Goal: Task Accomplishment & Management: Use online tool/utility

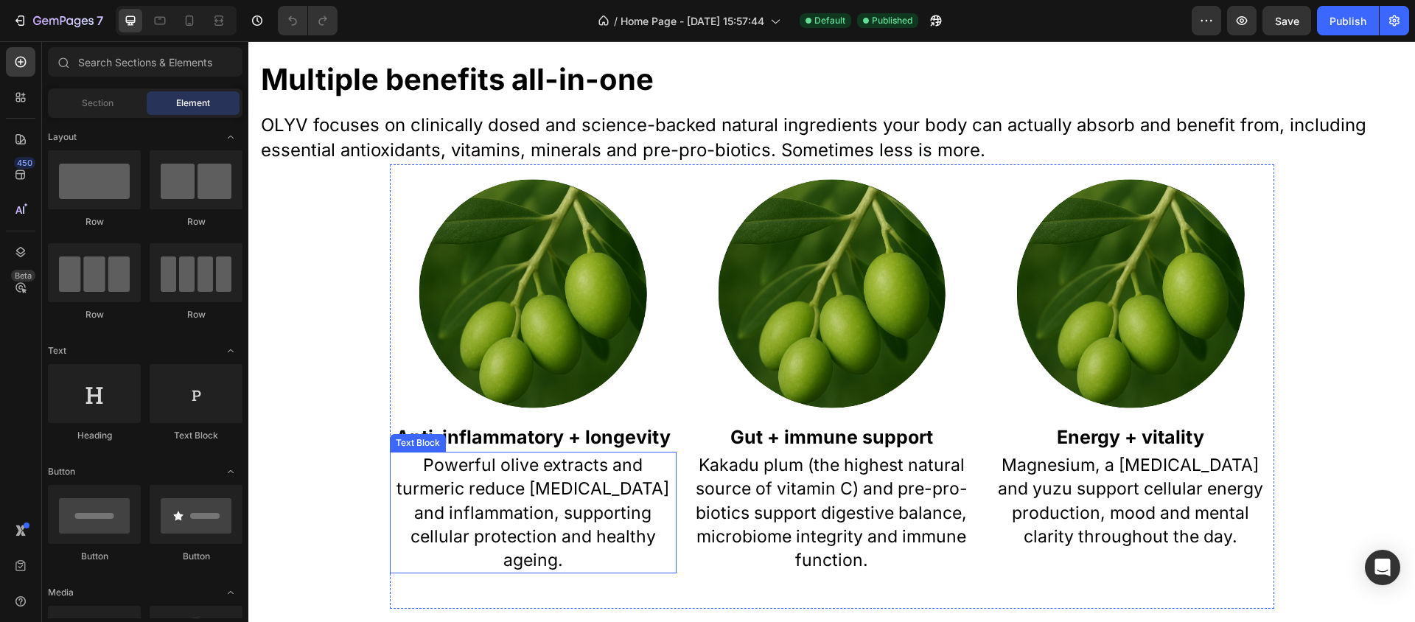
scroll to position [864, 0]
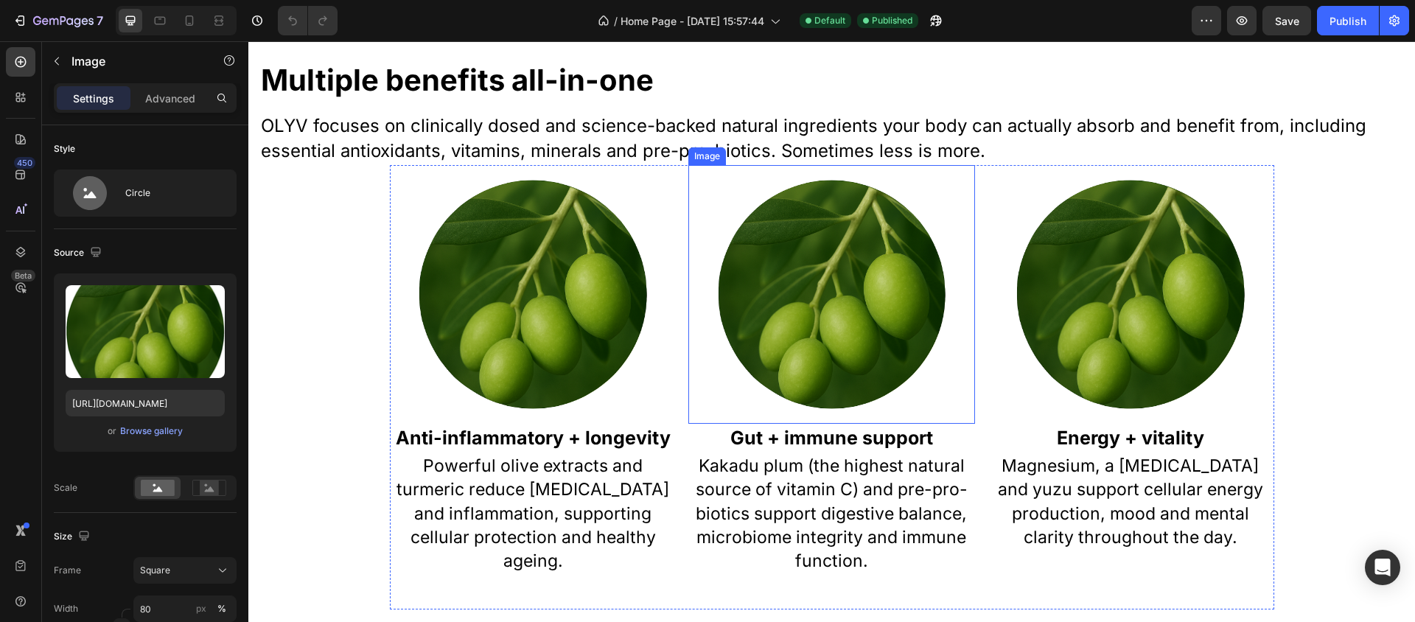
click at [796, 251] on img at bounding box center [831, 294] width 229 height 229
click at [518, 256] on img at bounding box center [532, 294] width 229 height 229
click at [783, 287] on img at bounding box center [831, 294] width 229 height 229
click at [168, 435] on div "Browse gallery" at bounding box center [151, 430] width 63 height 13
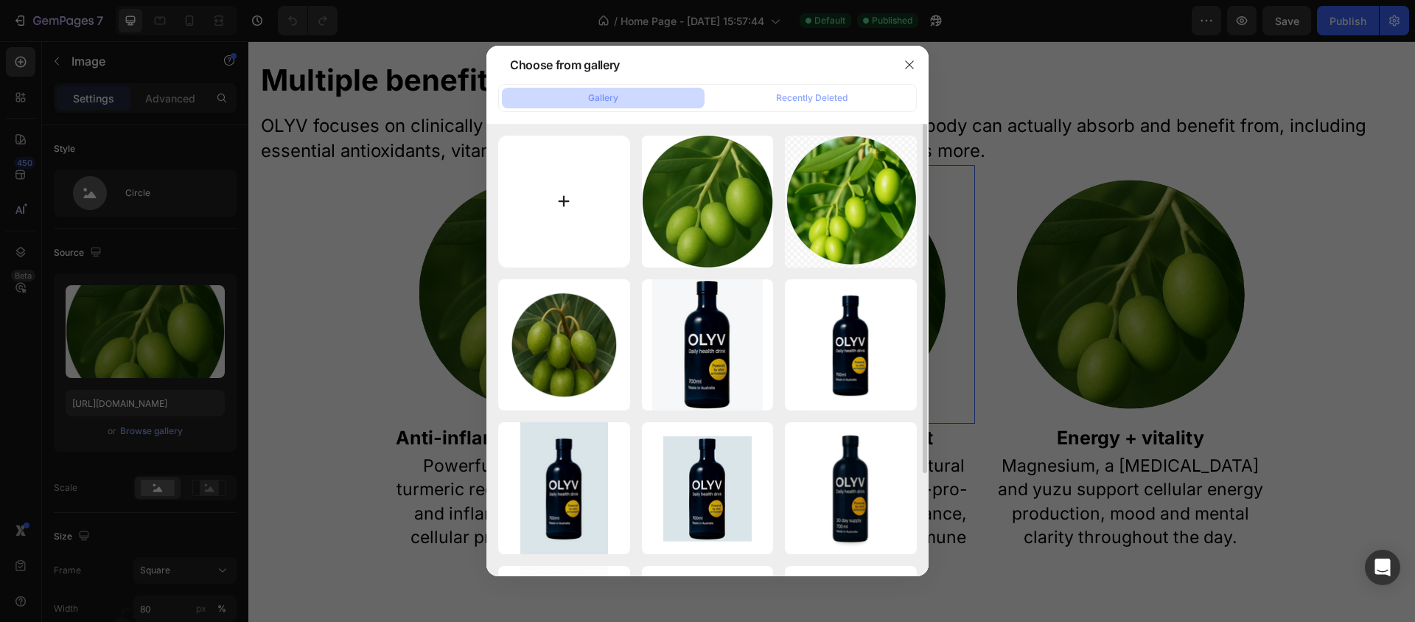
click at [581, 205] on input "file" at bounding box center [564, 202] width 132 height 132
type input "C:\fakepath\Ginger circle.png"
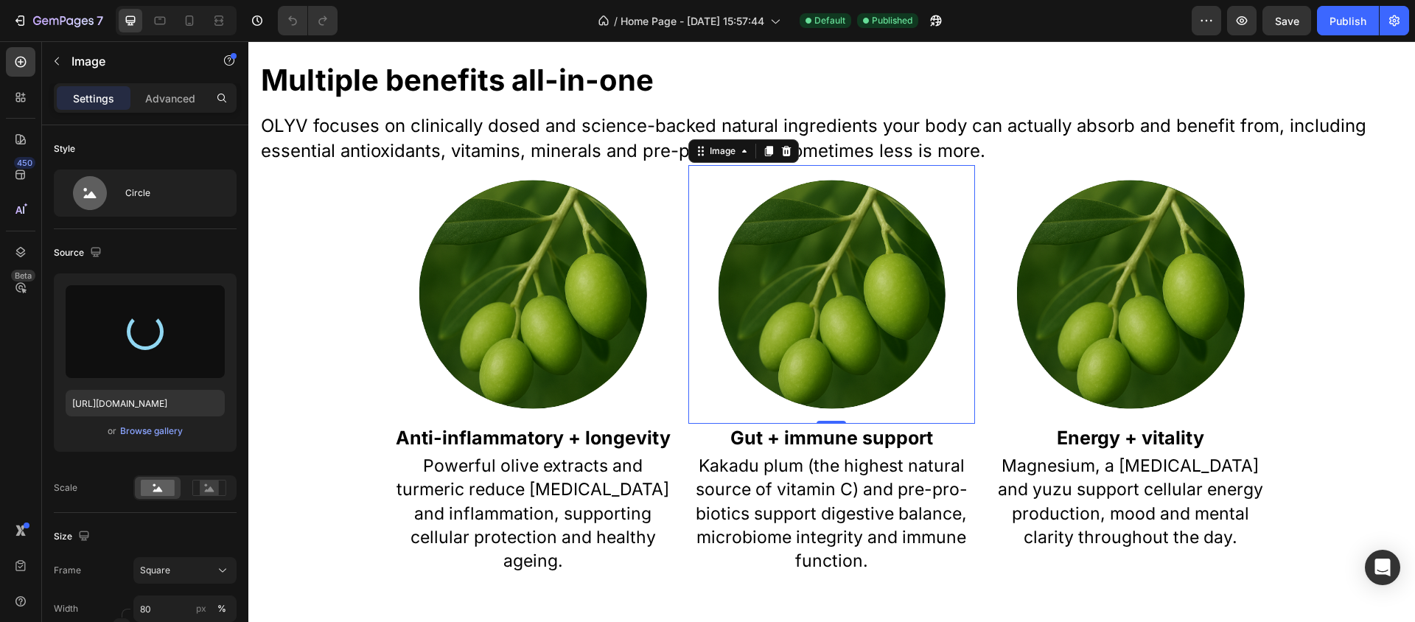
type input "[URL][DOMAIN_NAME]"
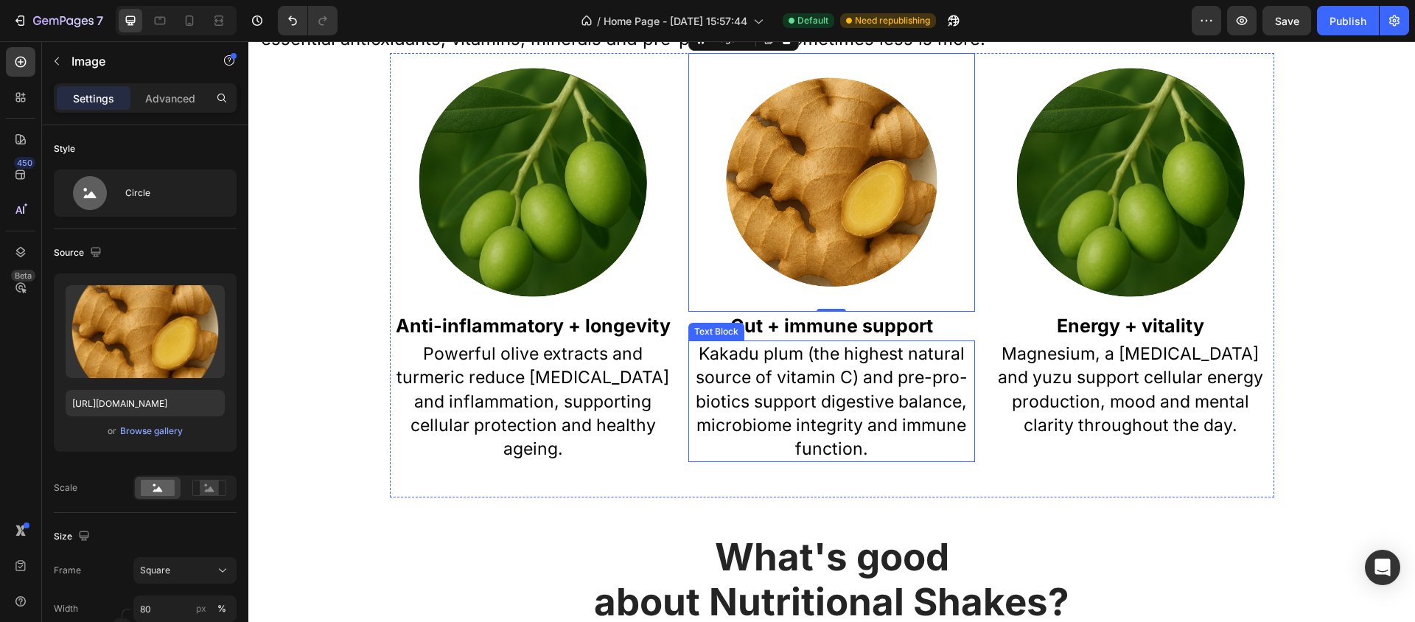
scroll to position [975, 0]
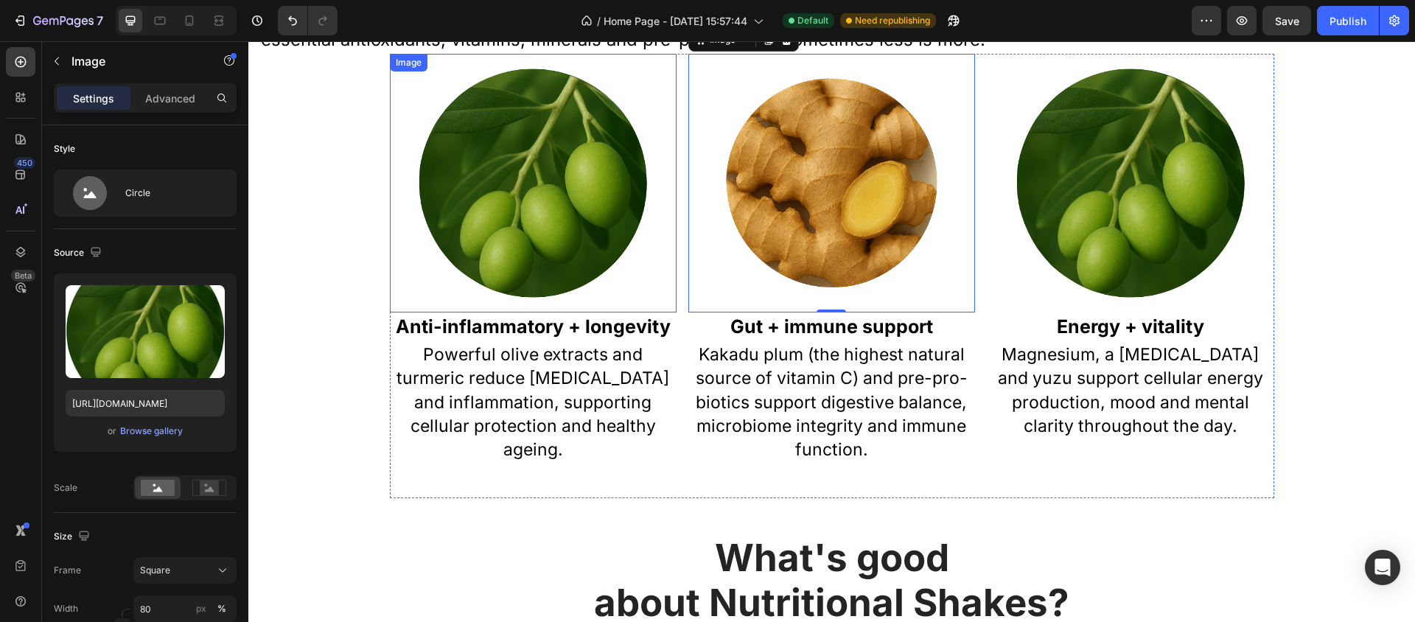
click at [500, 168] on img at bounding box center [532, 183] width 229 height 229
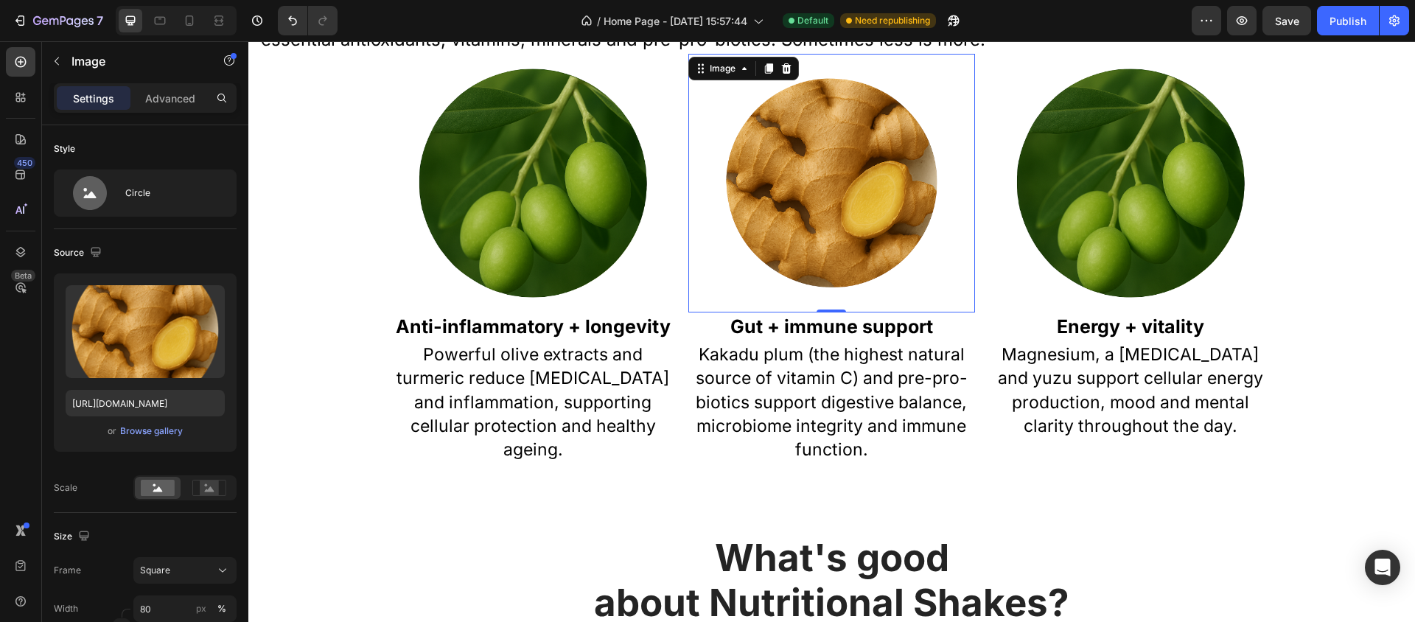
click at [874, 214] on img at bounding box center [831, 183] width 229 height 229
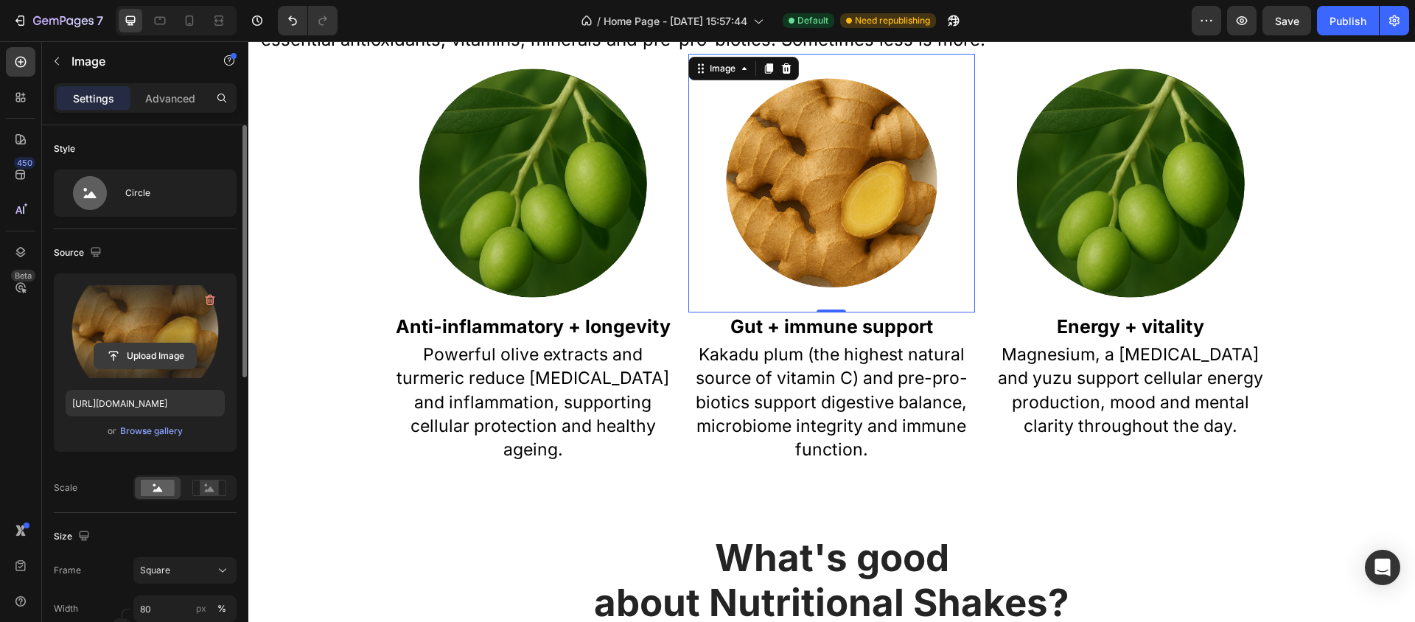
click at [134, 351] on input "file" at bounding box center [145, 355] width 102 height 25
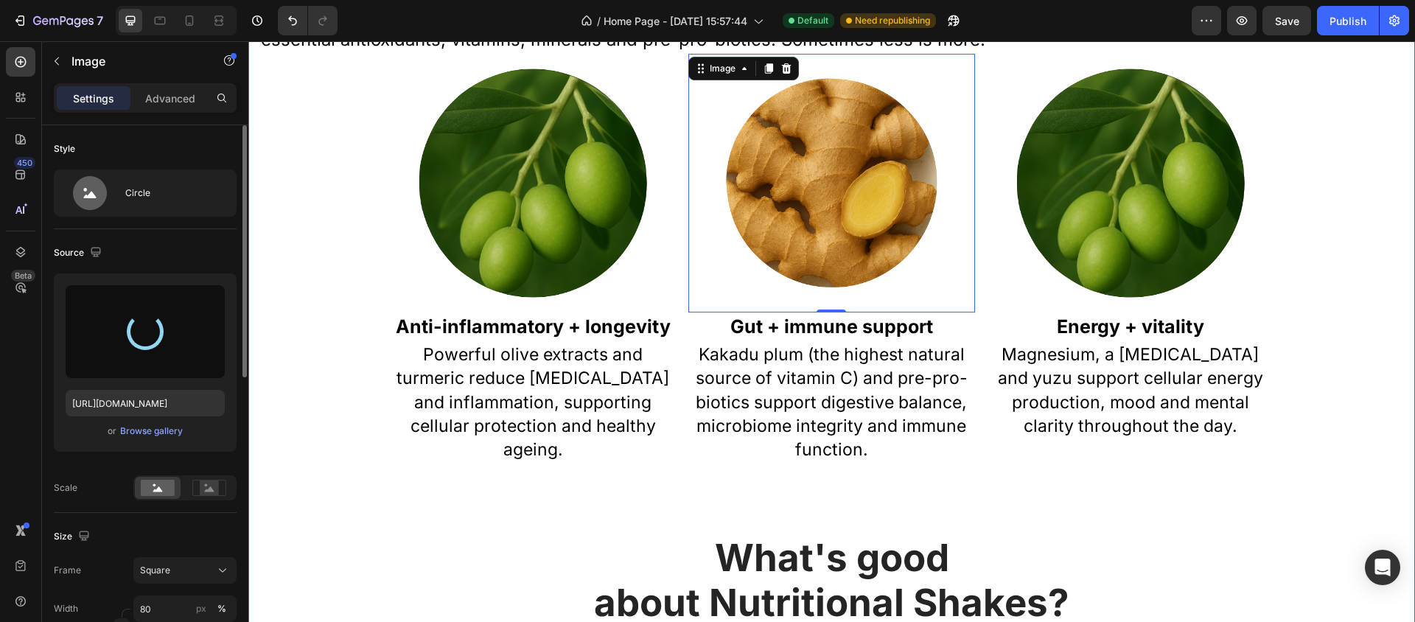
type input "[URL][DOMAIN_NAME]"
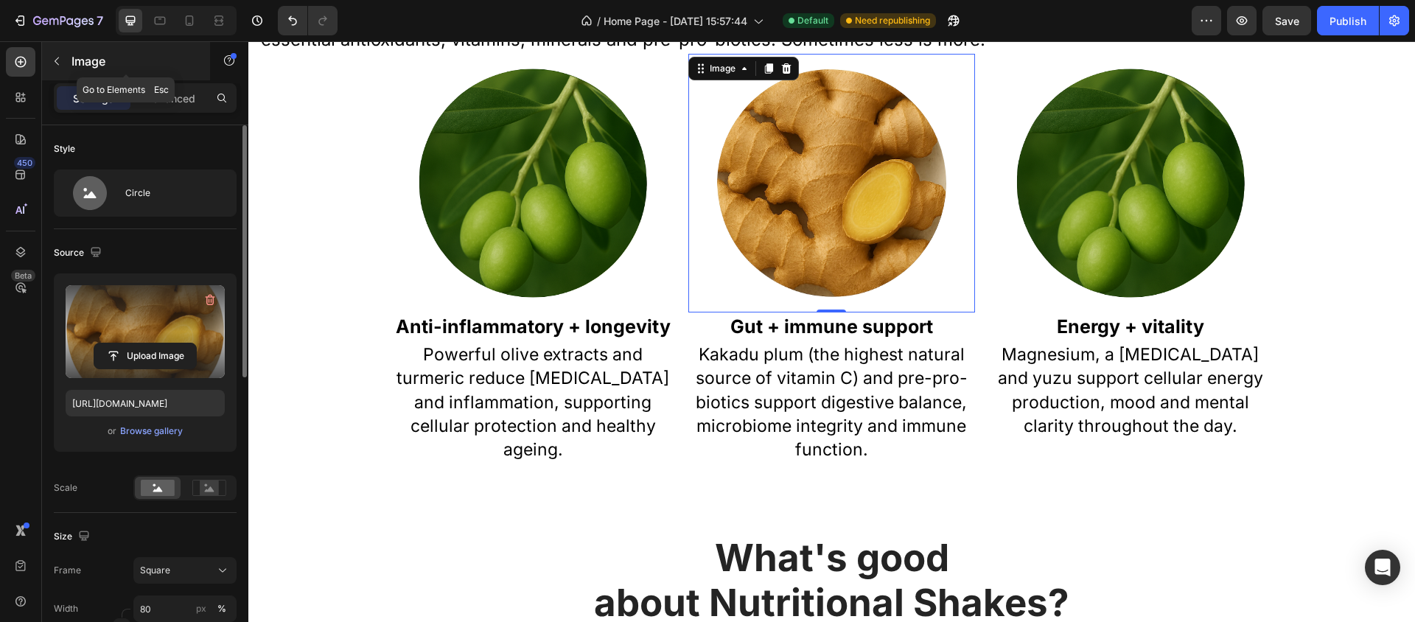
click at [55, 58] on icon "button" at bounding box center [57, 61] width 12 height 12
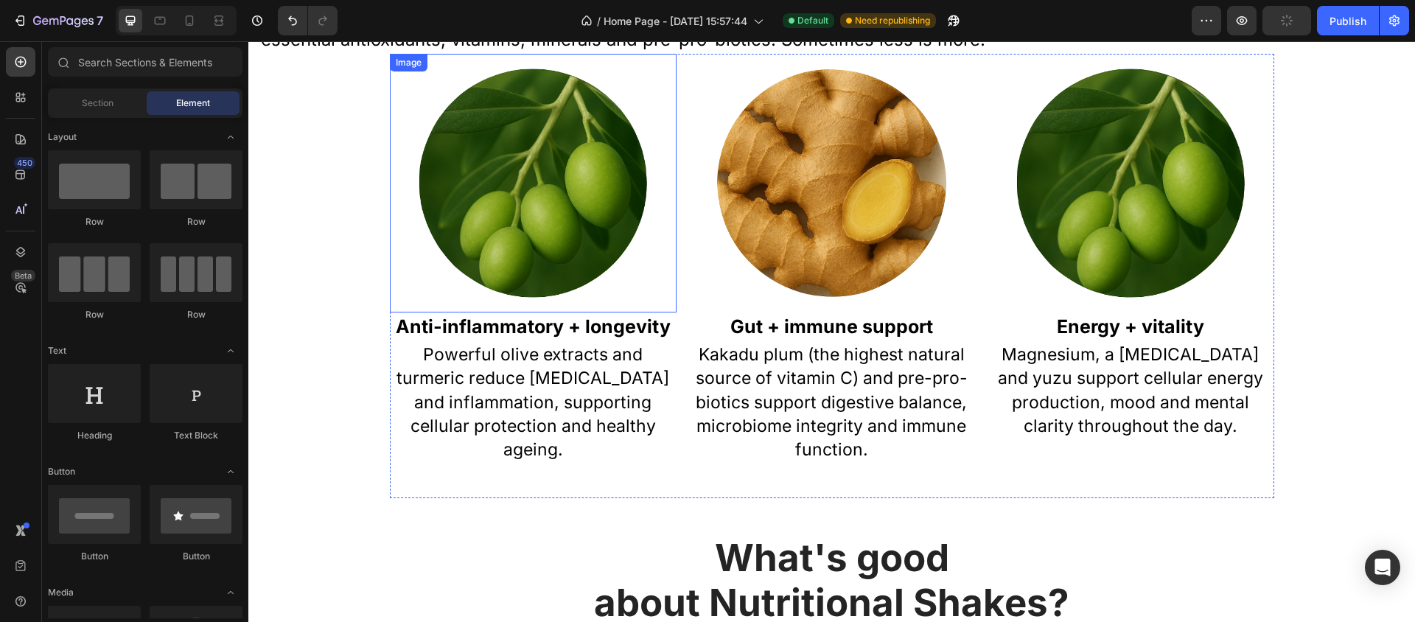
click at [500, 168] on img at bounding box center [532, 183] width 229 height 229
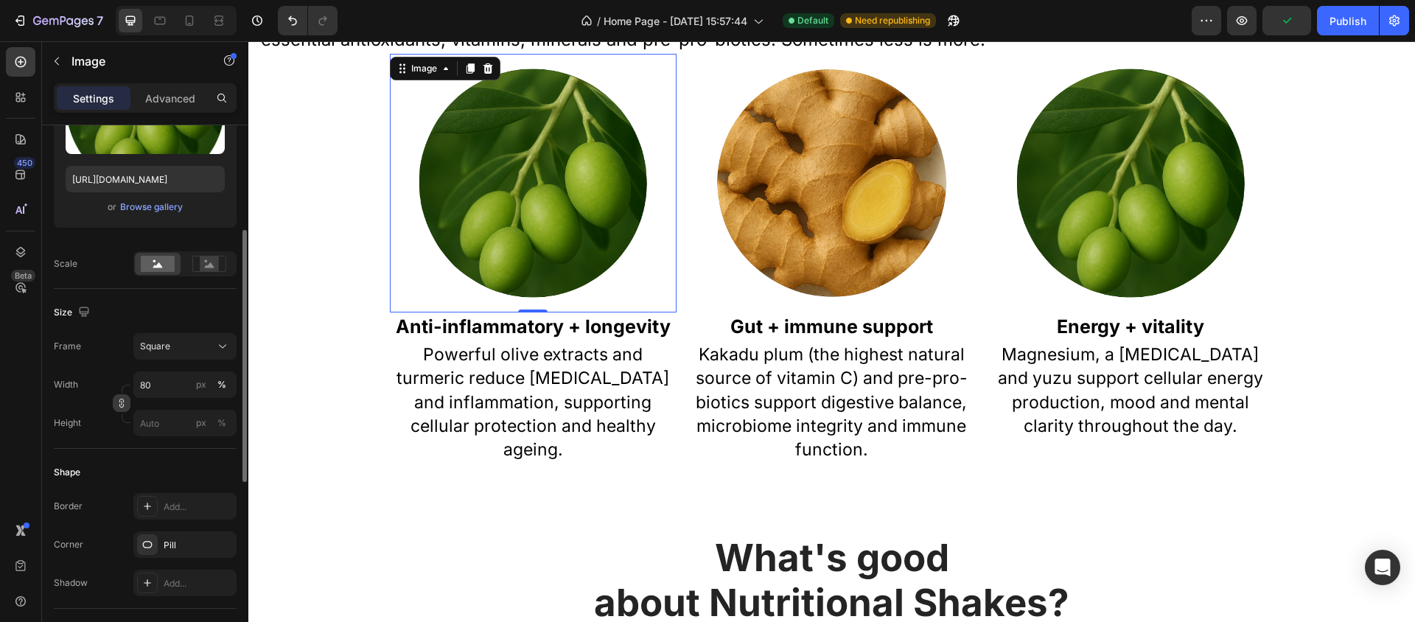
scroll to position [0, 0]
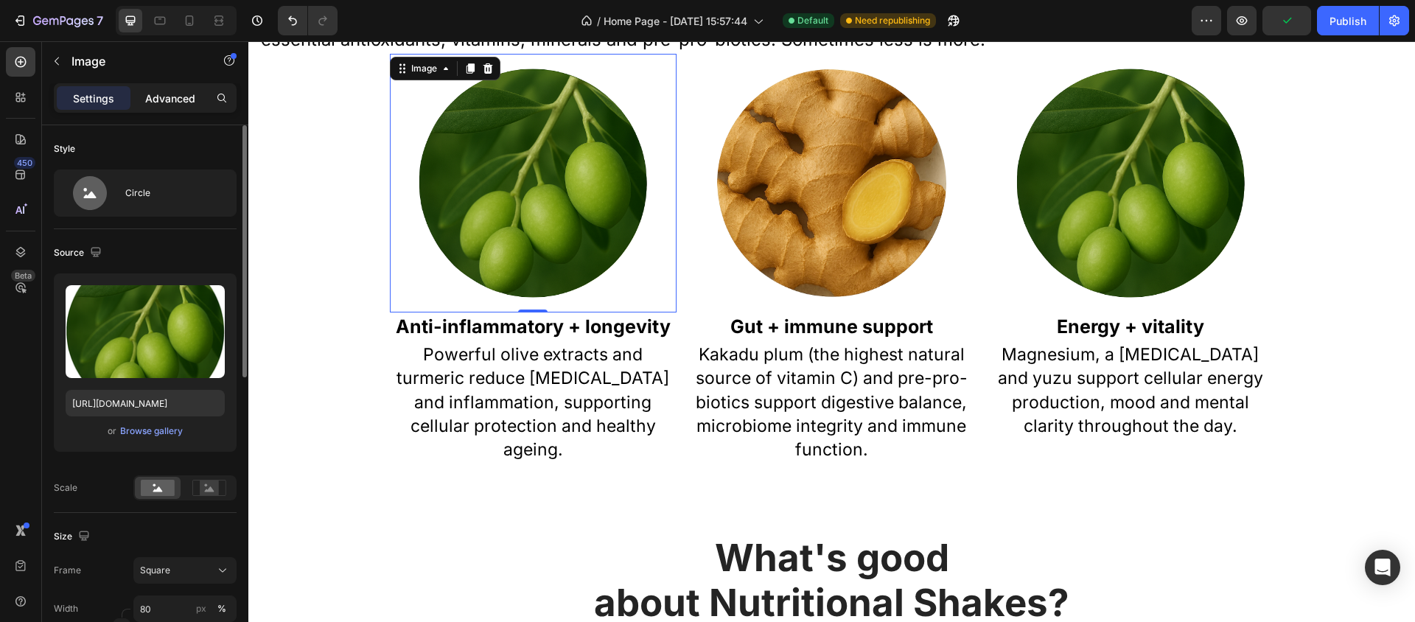
click at [169, 97] on p "Advanced" at bounding box center [170, 98] width 50 height 15
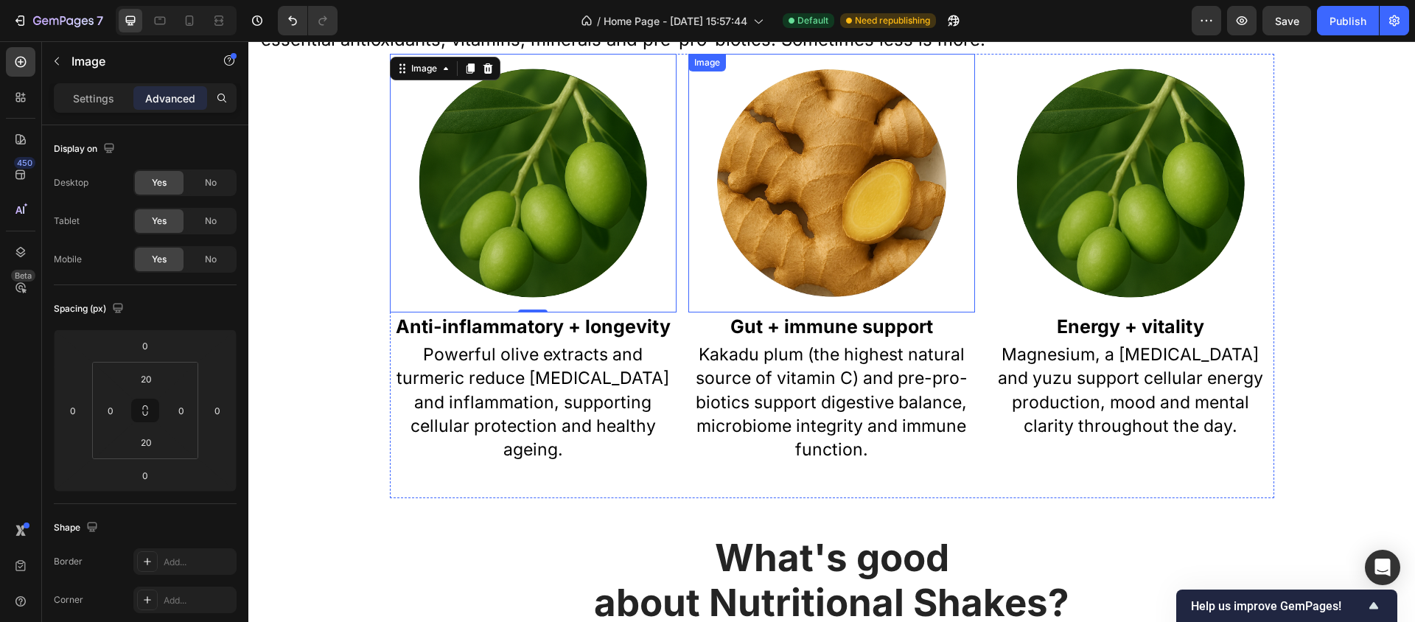
click at [779, 211] on img at bounding box center [831, 183] width 229 height 229
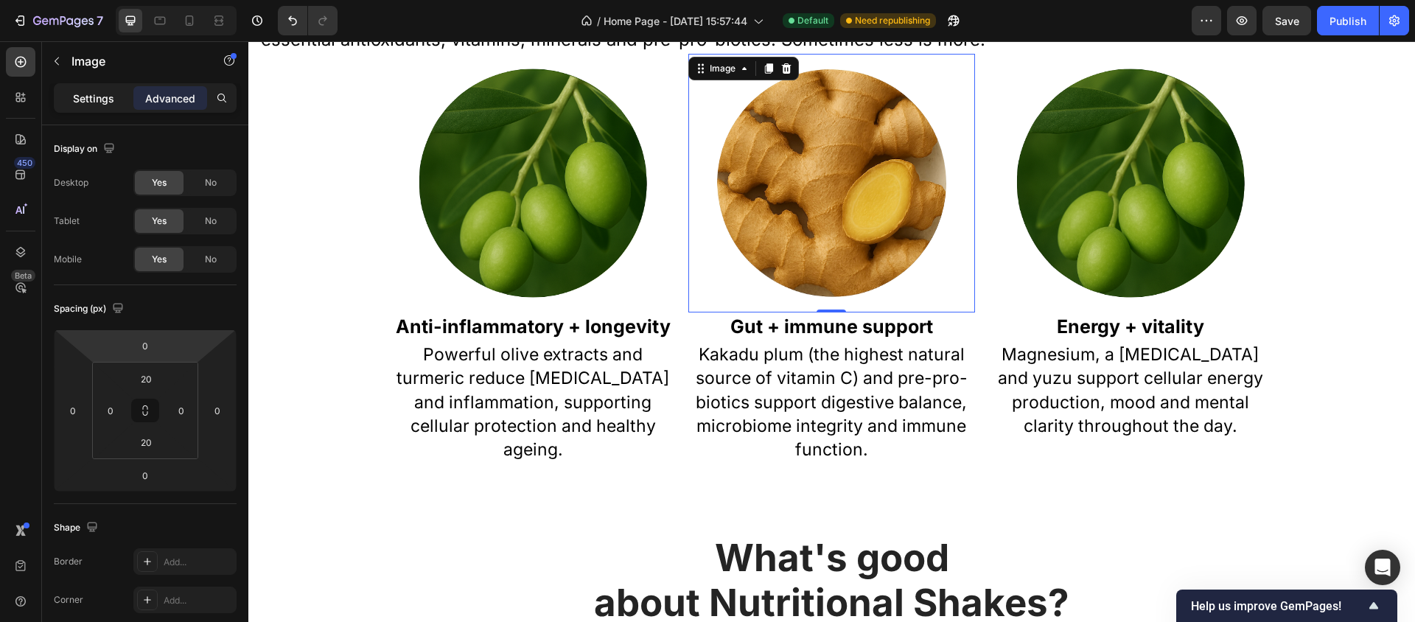
click at [103, 97] on p "Settings" at bounding box center [93, 98] width 41 height 15
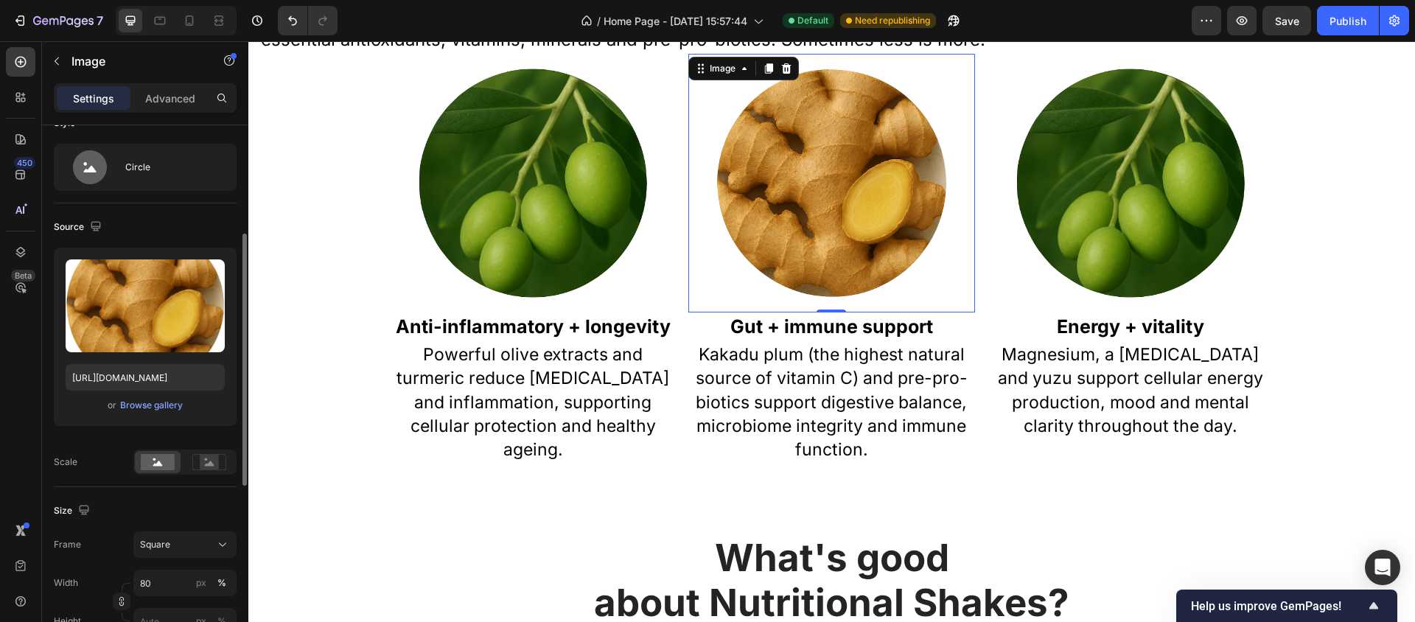
scroll to position [165, 0]
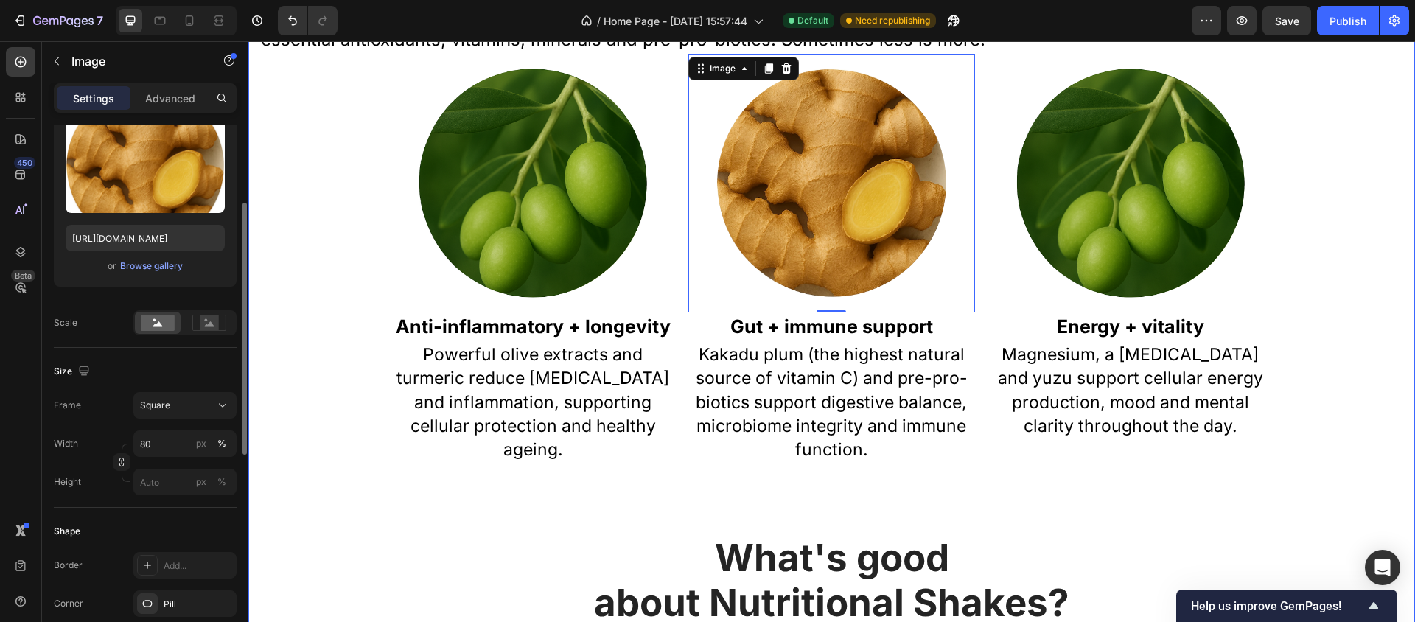
click at [343, 313] on div "Multiple benefits all-in-one Heading OLYV focuses on clinically dosed and scien…" at bounding box center [831, 466] width 1144 height 1037
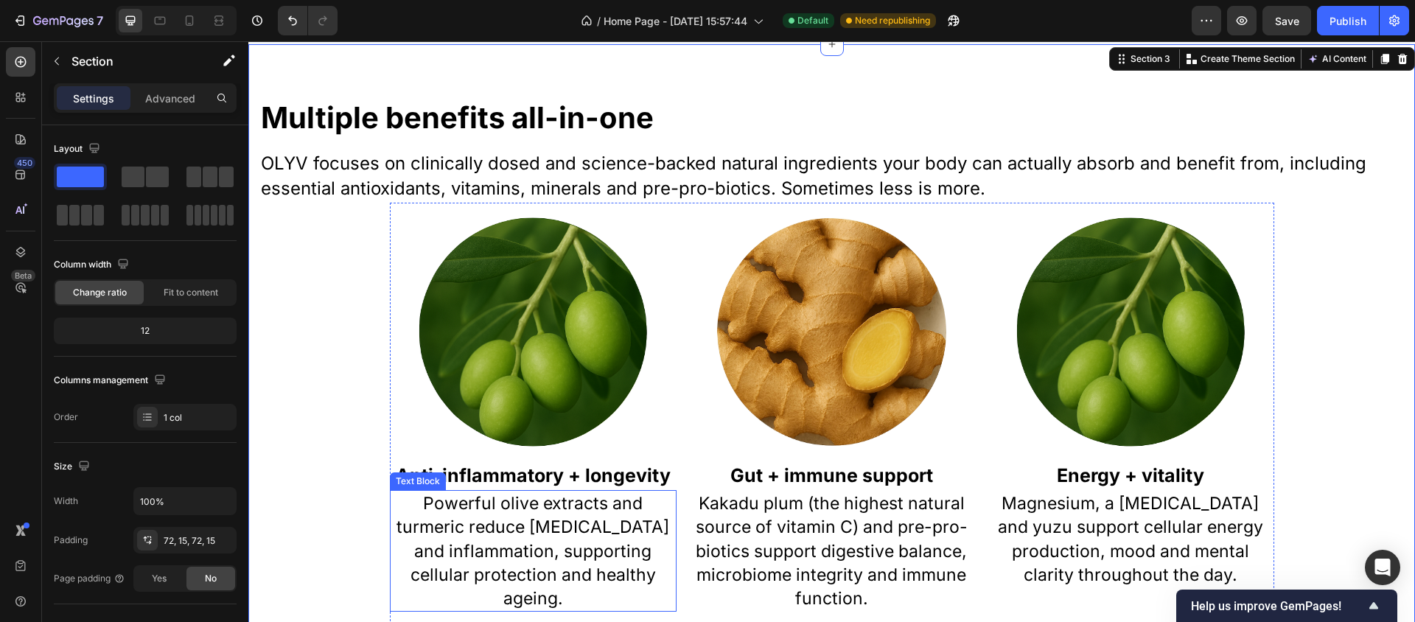
scroll to position [825, 0]
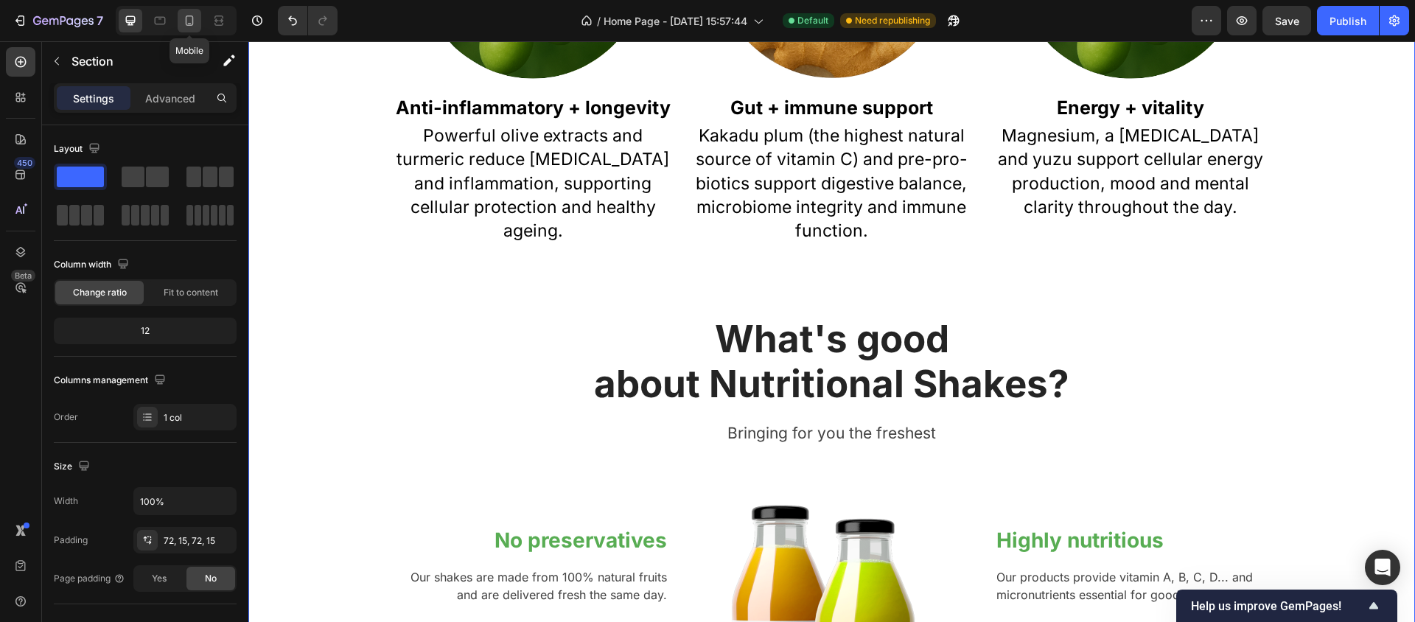
click at [195, 24] on icon at bounding box center [189, 20] width 15 height 15
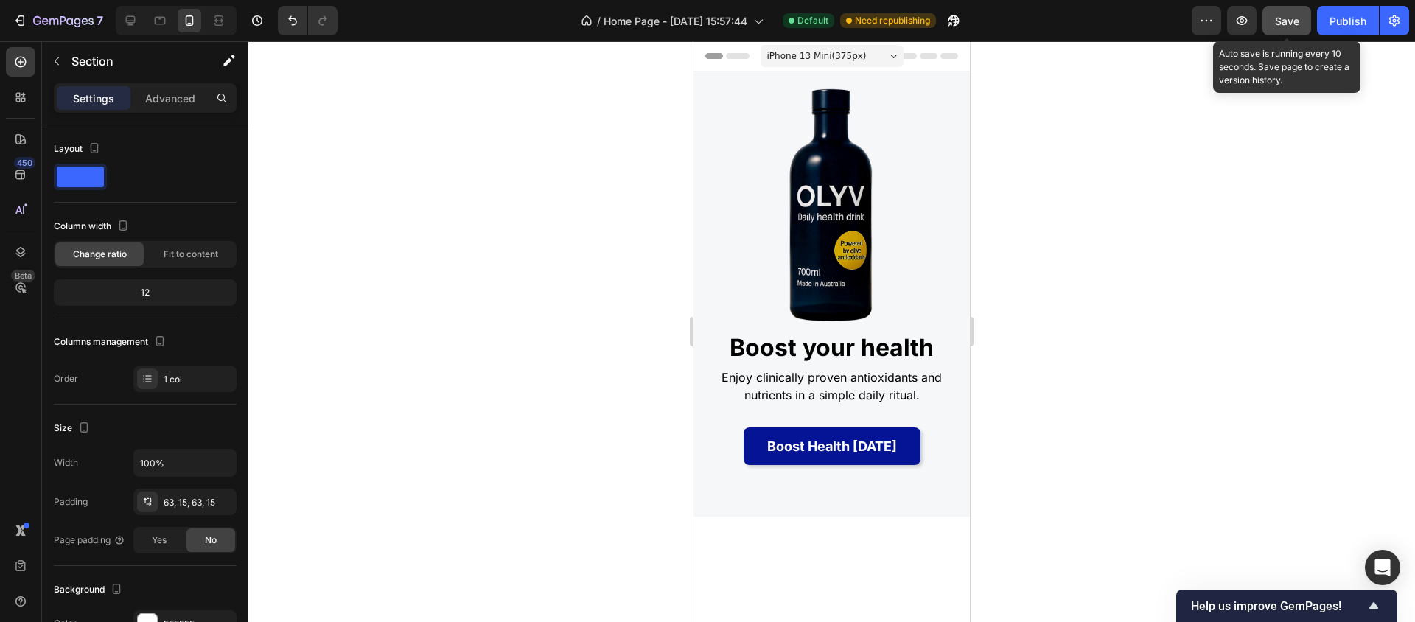
click at [1281, 16] on span "Save" at bounding box center [1287, 21] width 24 height 13
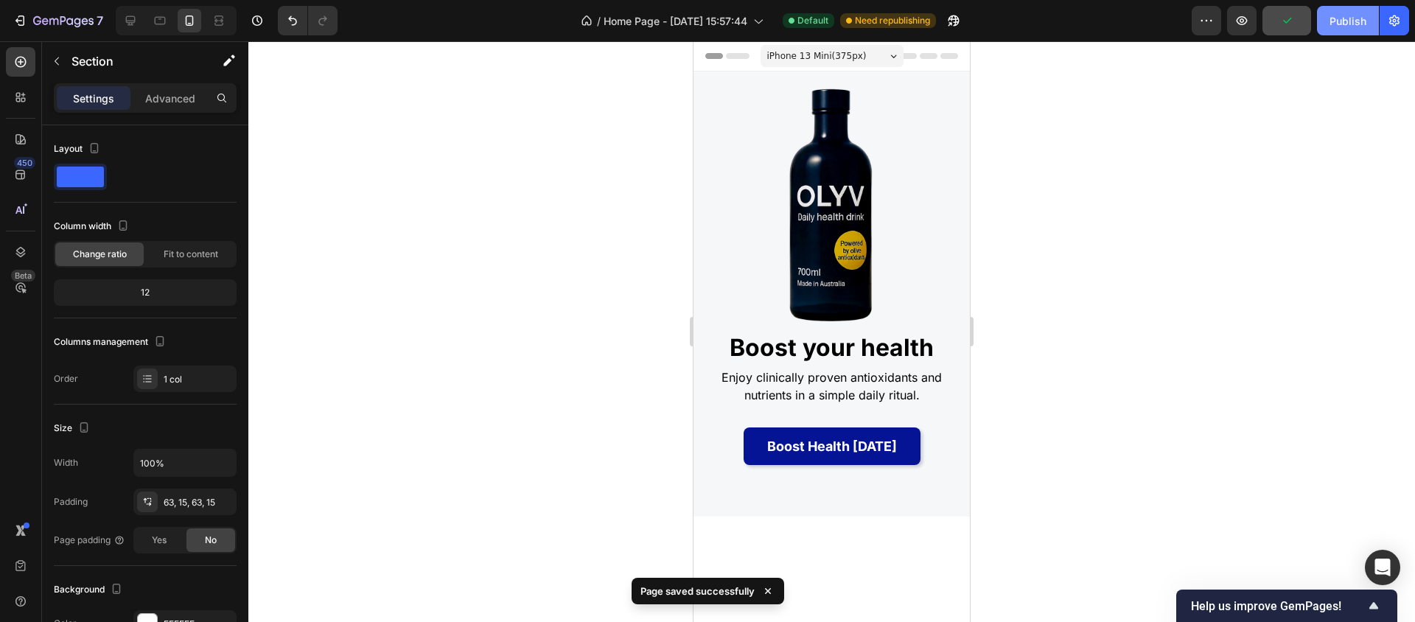
click at [1343, 20] on div "Publish" at bounding box center [1347, 20] width 37 height 15
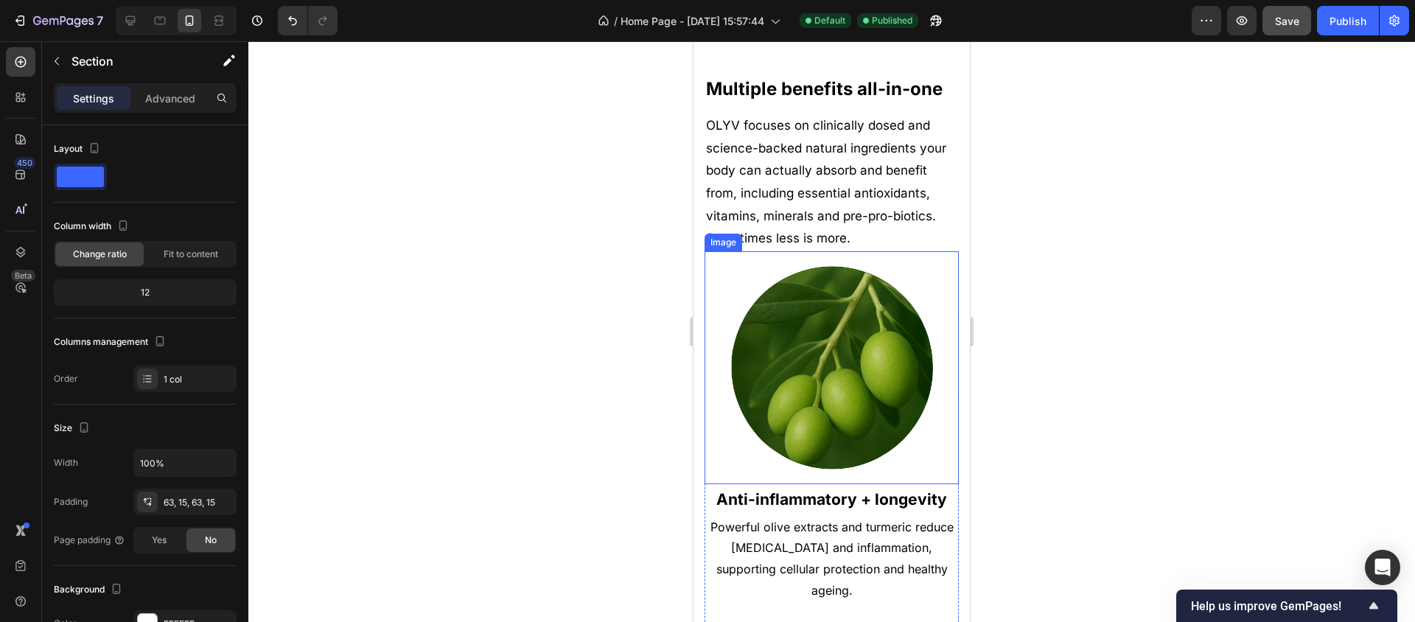
scroll to position [477, 0]
click at [884, 170] on p "OLYV focuses on clinically dosed and science-backed natural ingredients your bo…" at bounding box center [831, 183] width 251 height 136
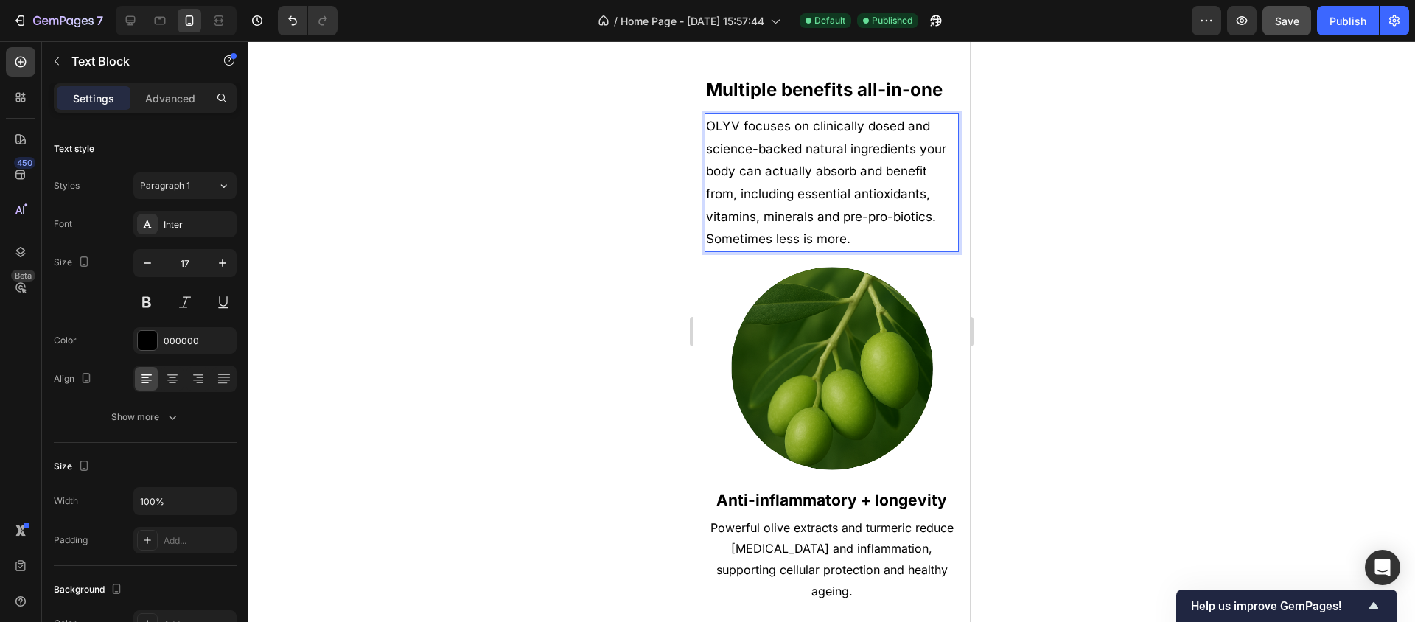
click at [817, 143] on p "OLYV focuses on clinically dosed and science-backed natural ingredients your bo…" at bounding box center [831, 183] width 251 height 136
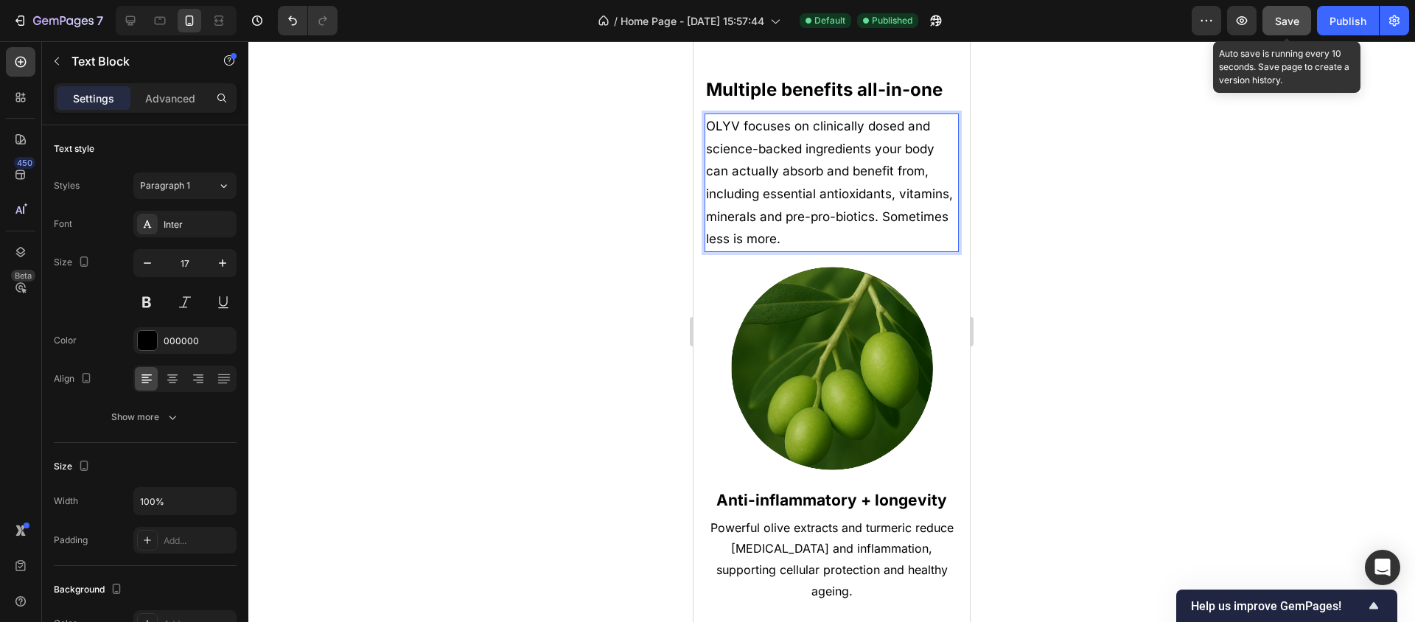
click at [1290, 18] on span "Save" at bounding box center [1287, 21] width 24 height 13
click at [1291, 20] on span "Save" at bounding box center [1287, 21] width 24 height 13
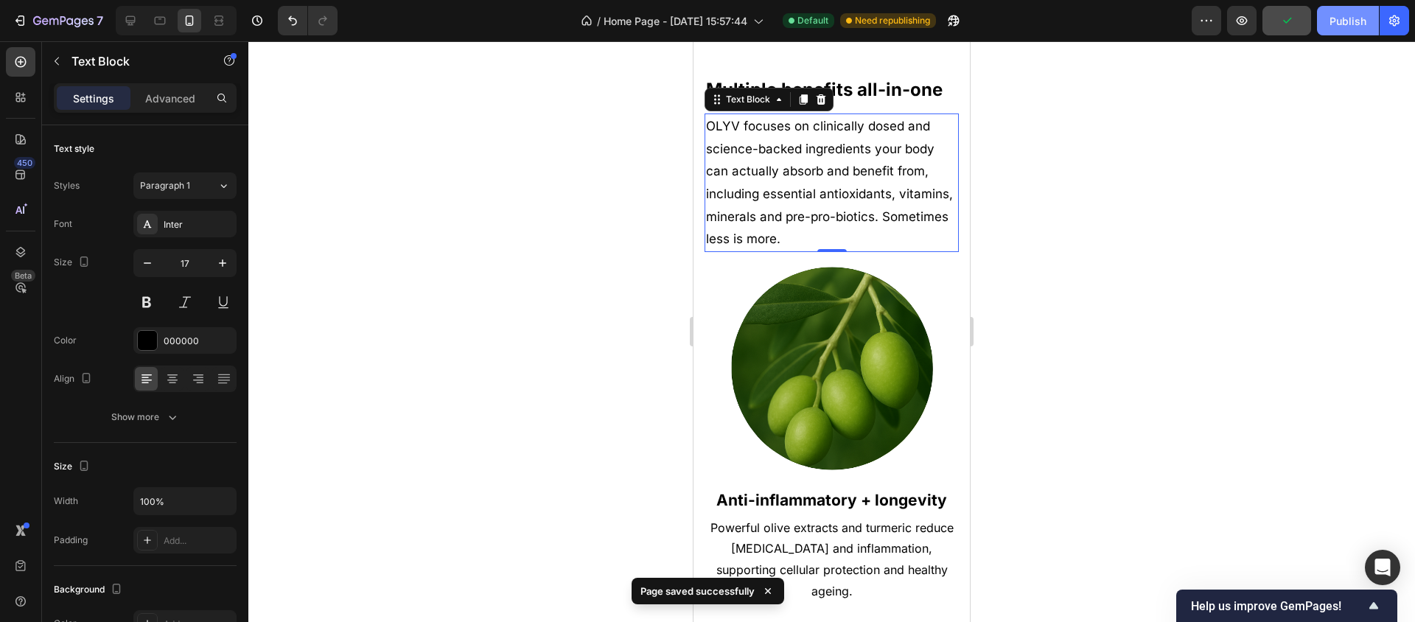
click at [1325, 17] on button "Publish" at bounding box center [1348, 20] width 62 height 29
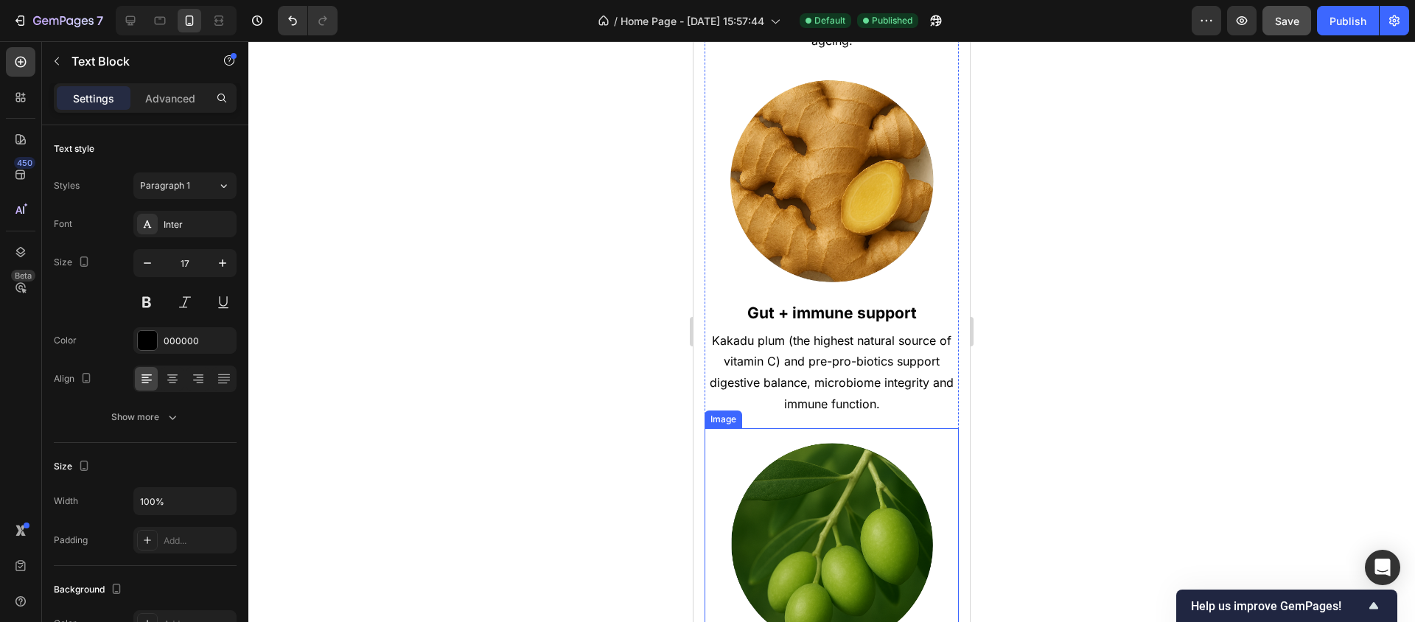
scroll to position [1028, 0]
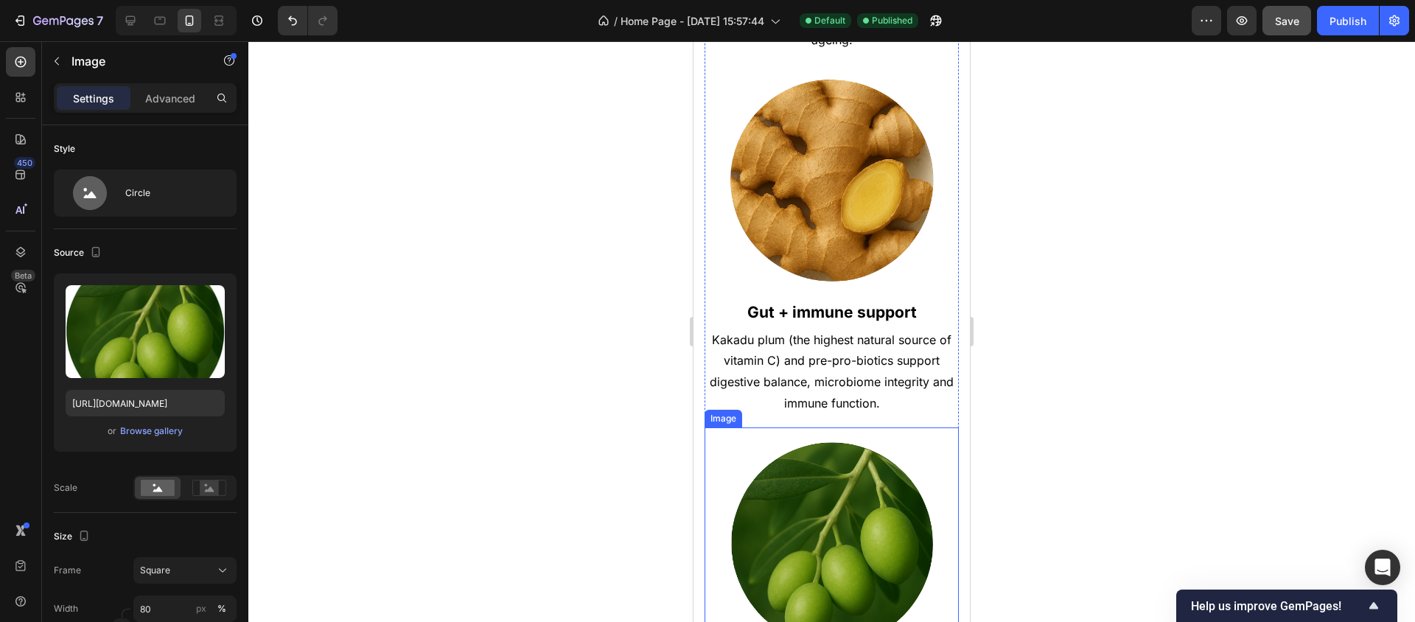
click at [827, 505] on img at bounding box center [831, 543] width 203 height 203
click at [127, 21] on icon at bounding box center [130, 20] width 15 height 15
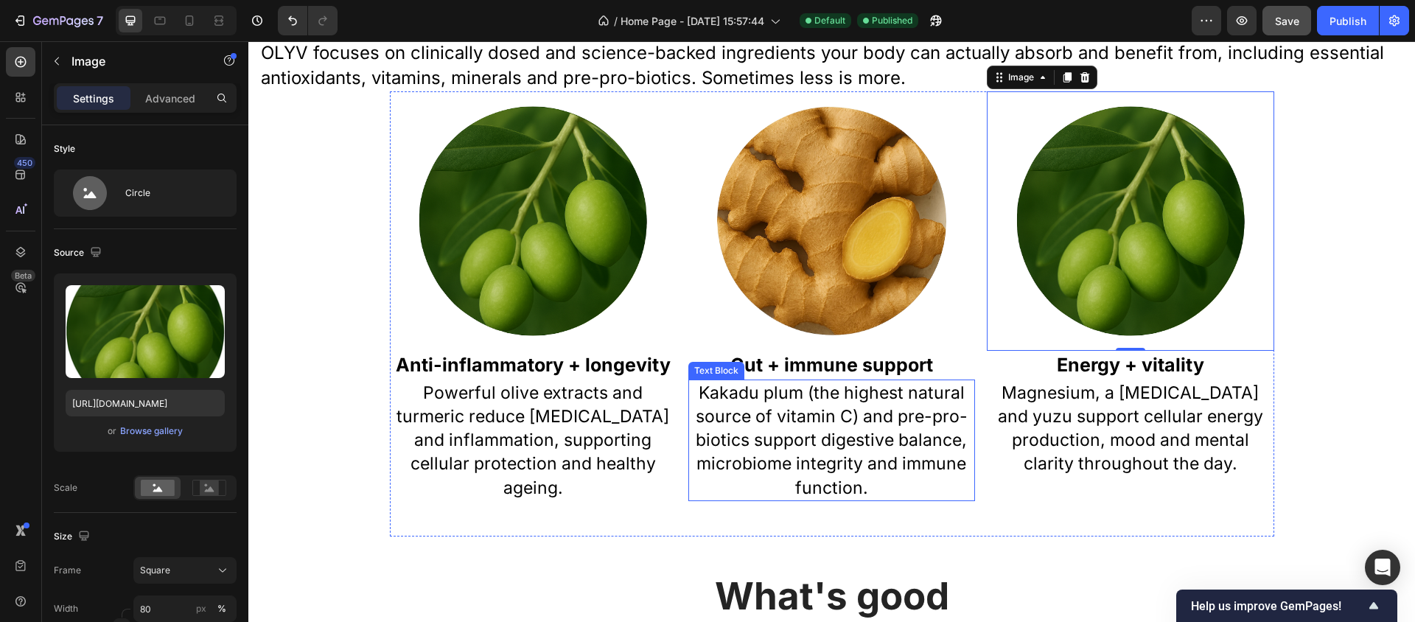
scroll to position [572, 0]
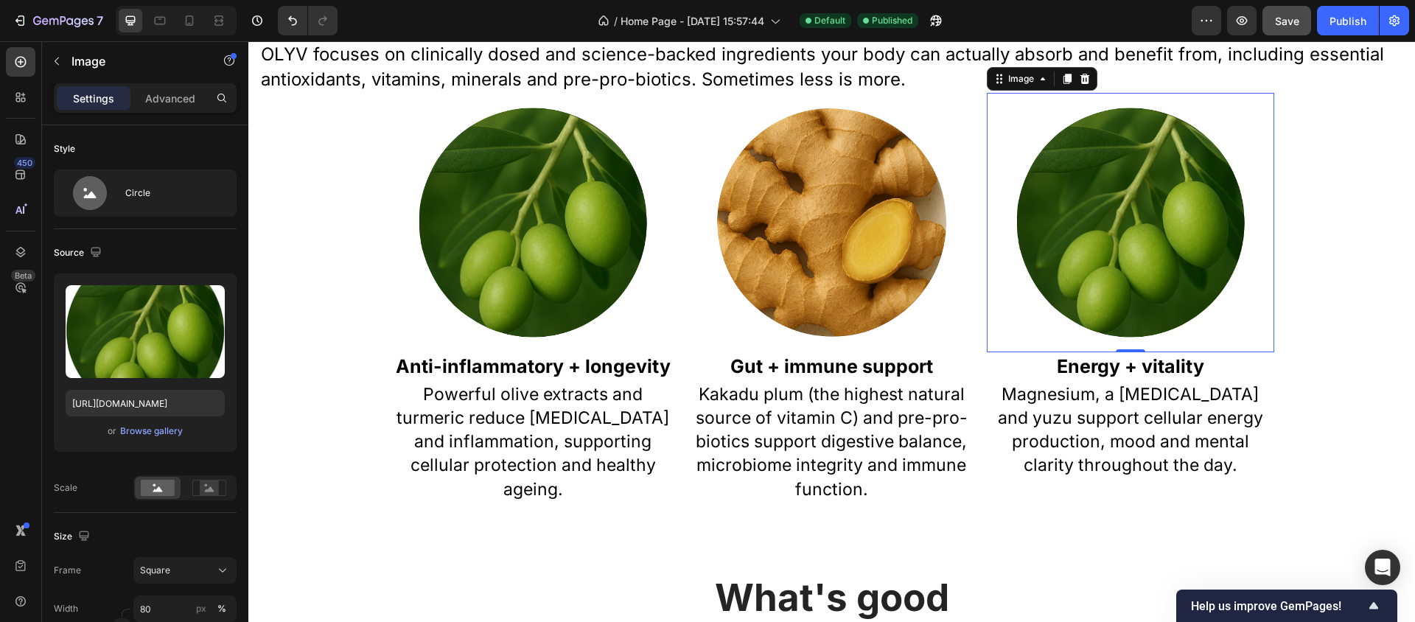
click at [1159, 220] on img at bounding box center [1129, 222] width 229 height 229
click at [147, 433] on div "Browse gallery" at bounding box center [151, 430] width 63 height 13
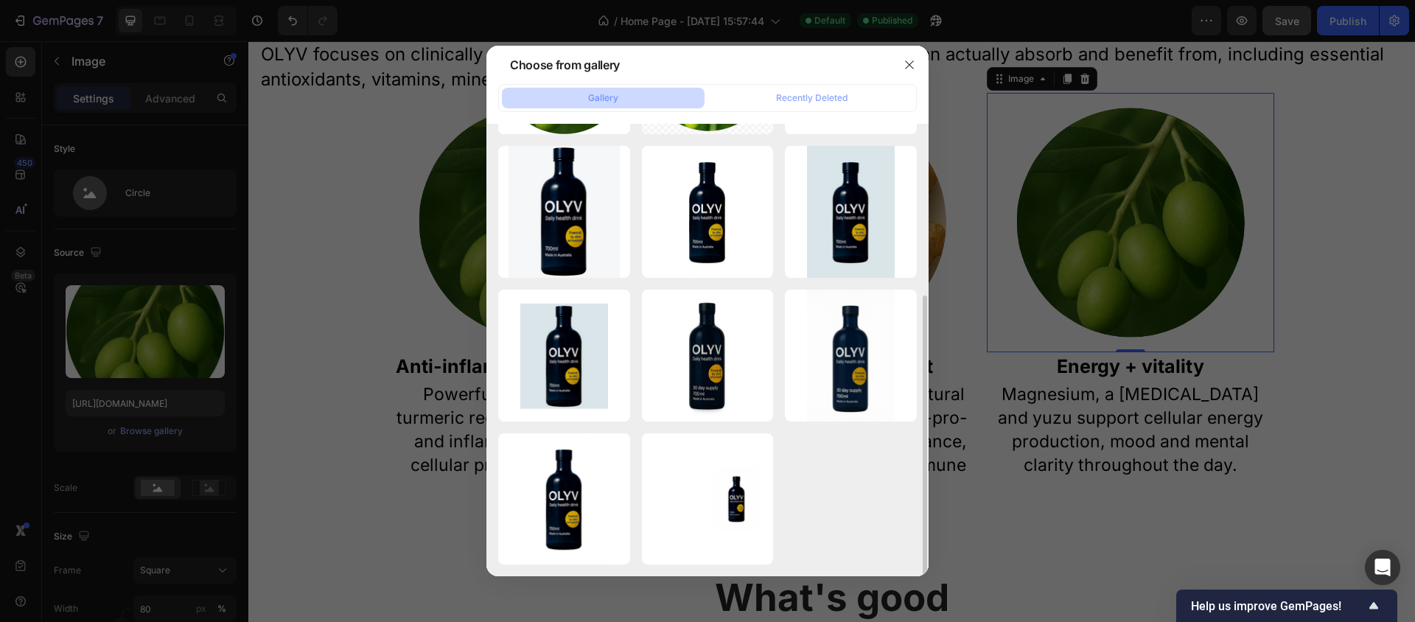
scroll to position [0, 0]
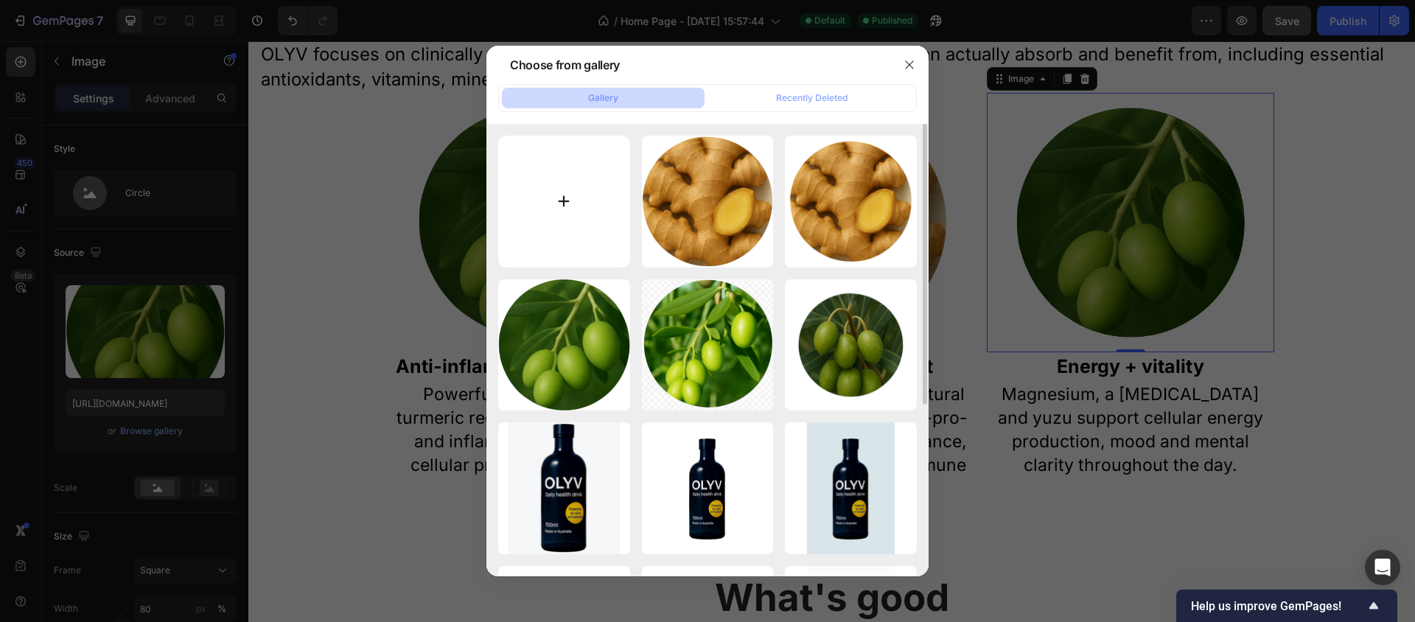
click at [571, 191] on input "file" at bounding box center [564, 202] width 132 height 132
type input "C:\fakepath\Yuzu circle.png"
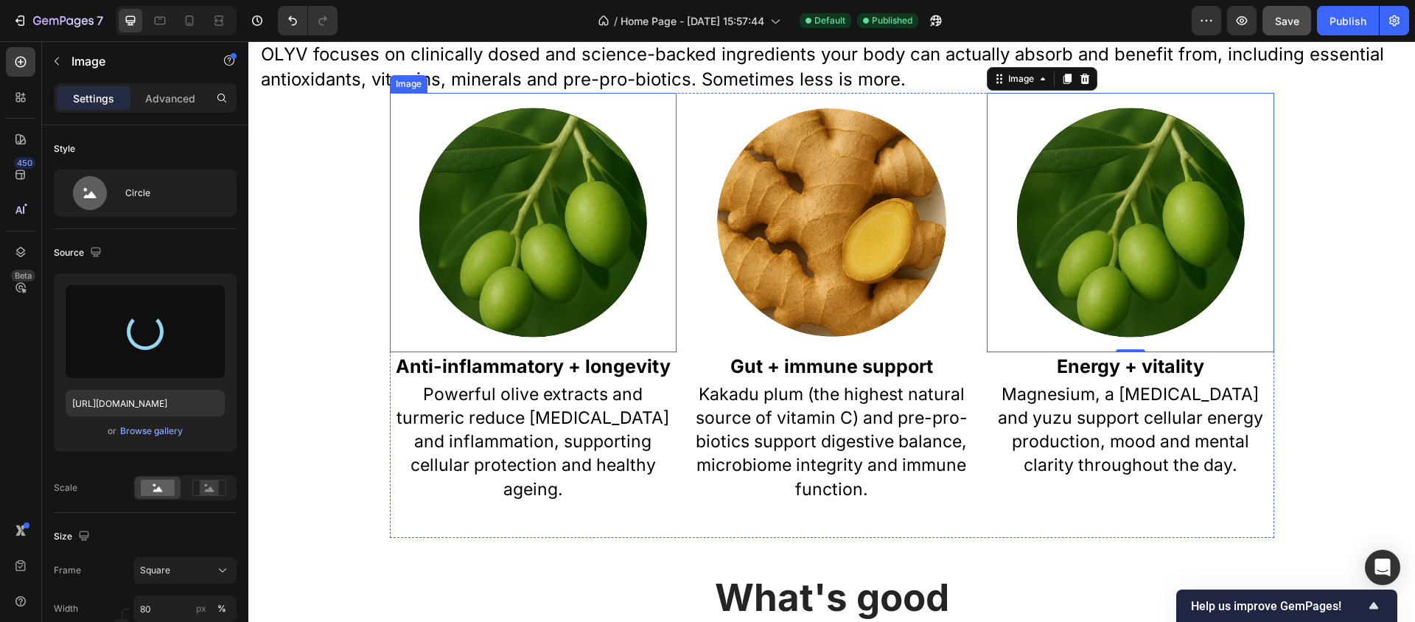
type input "[URL][DOMAIN_NAME]"
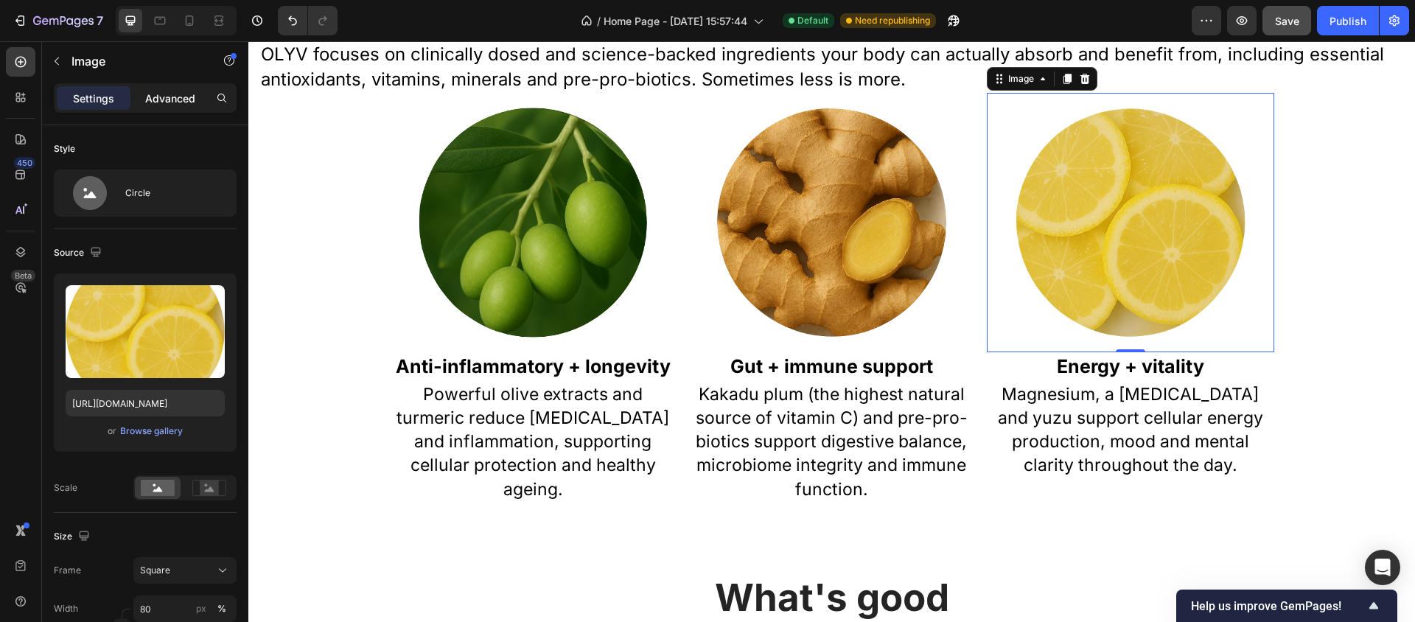
click at [165, 105] on p "Advanced" at bounding box center [170, 98] width 50 height 15
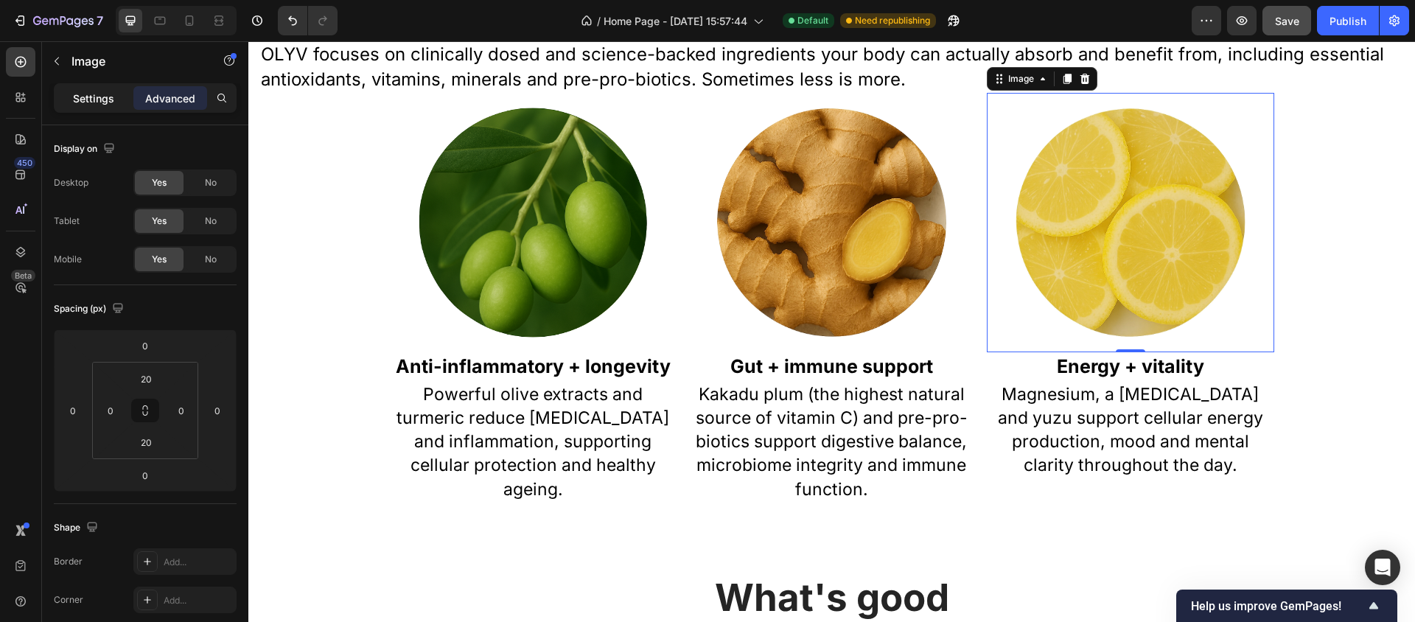
click at [116, 102] on div "Settings" at bounding box center [94, 98] width 74 height 24
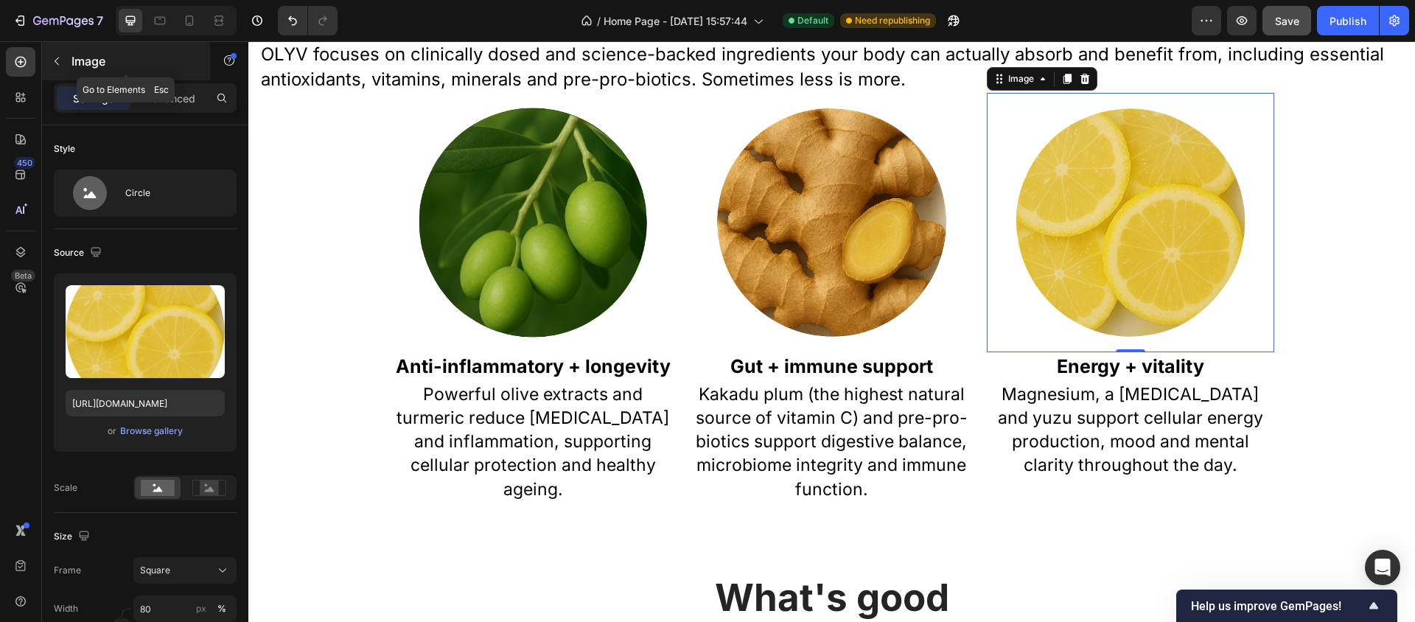
click at [67, 51] on div at bounding box center [57, 61] width 24 height 24
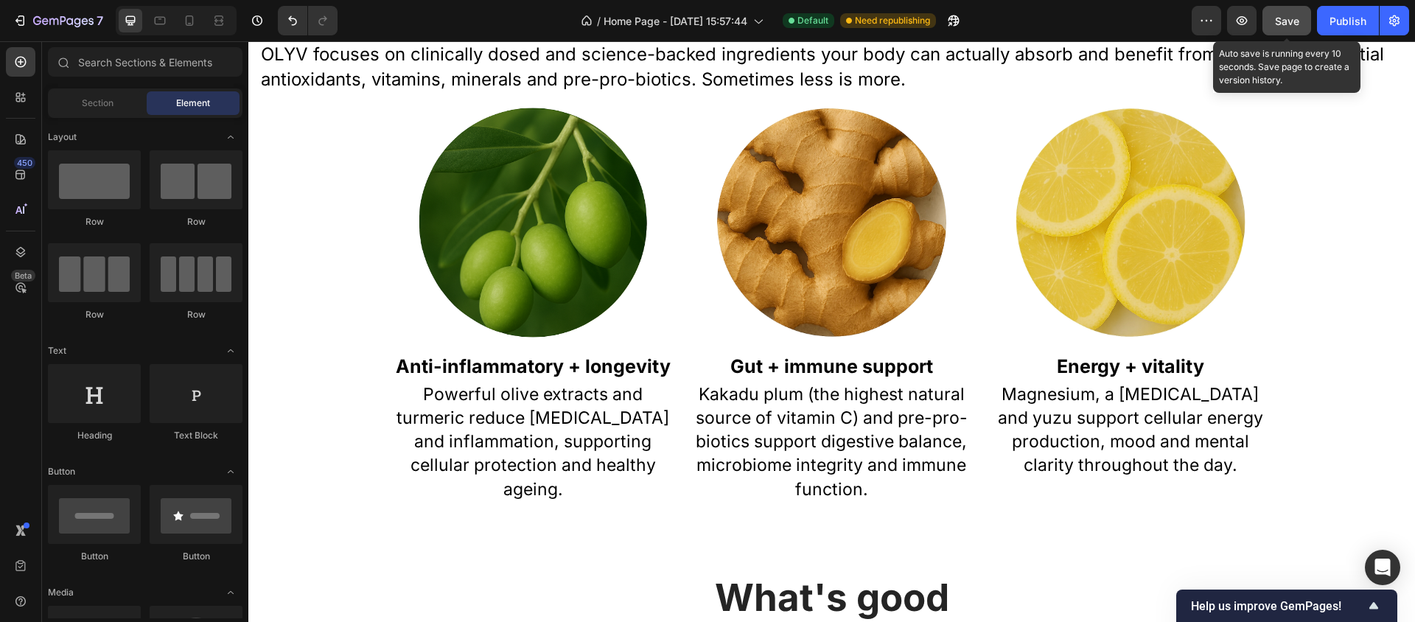
click at [1284, 15] on span "Save" at bounding box center [1287, 21] width 24 height 13
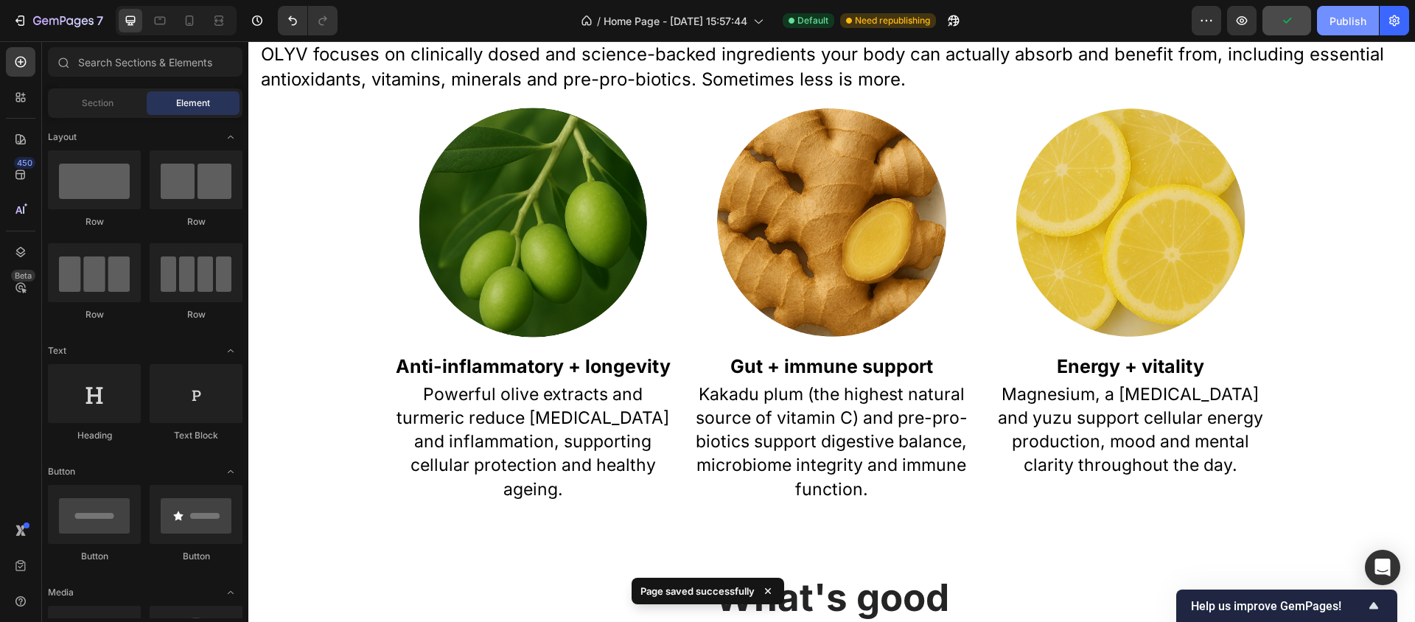
click at [1342, 21] on div "Publish" at bounding box center [1347, 20] width 37 height 15
click at [192, 17] on icon at bounding box center [190, 20] width 8 height 10
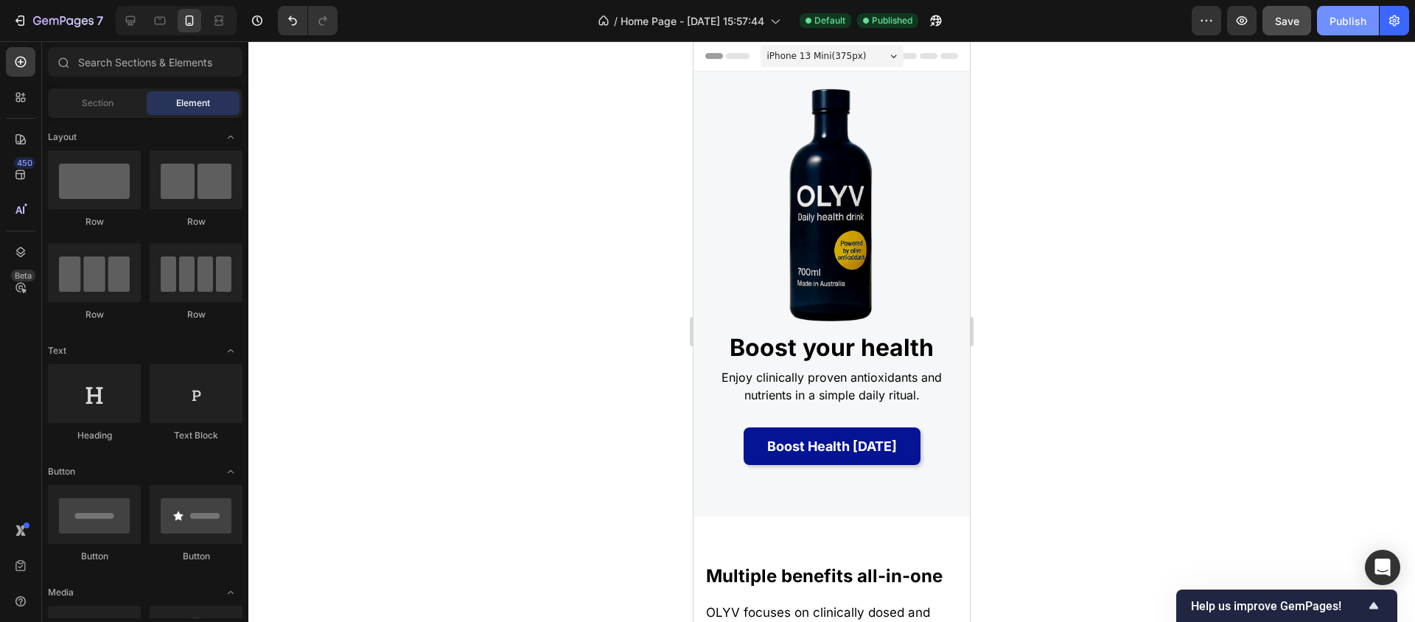
click at [1344, 18] on div "Publish" at bounding box center [1347, 20] width 37 height 15
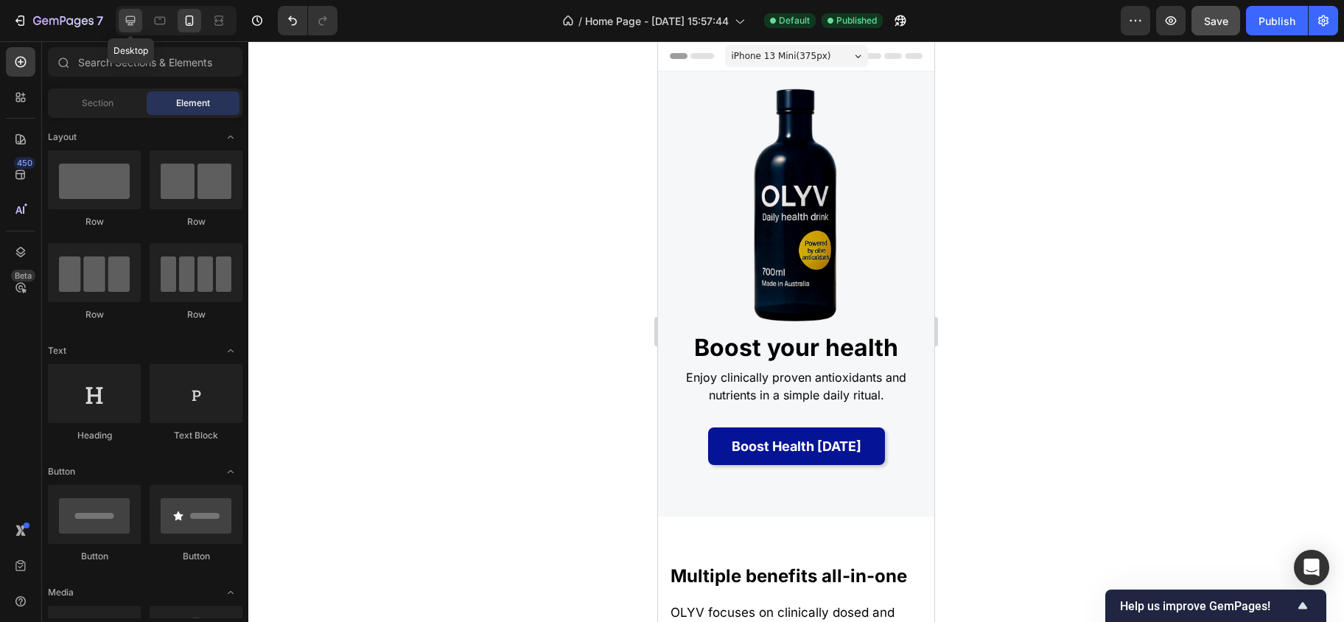
click at [130, 24] on icon at bounding box center [130, 20] width 15 height 15
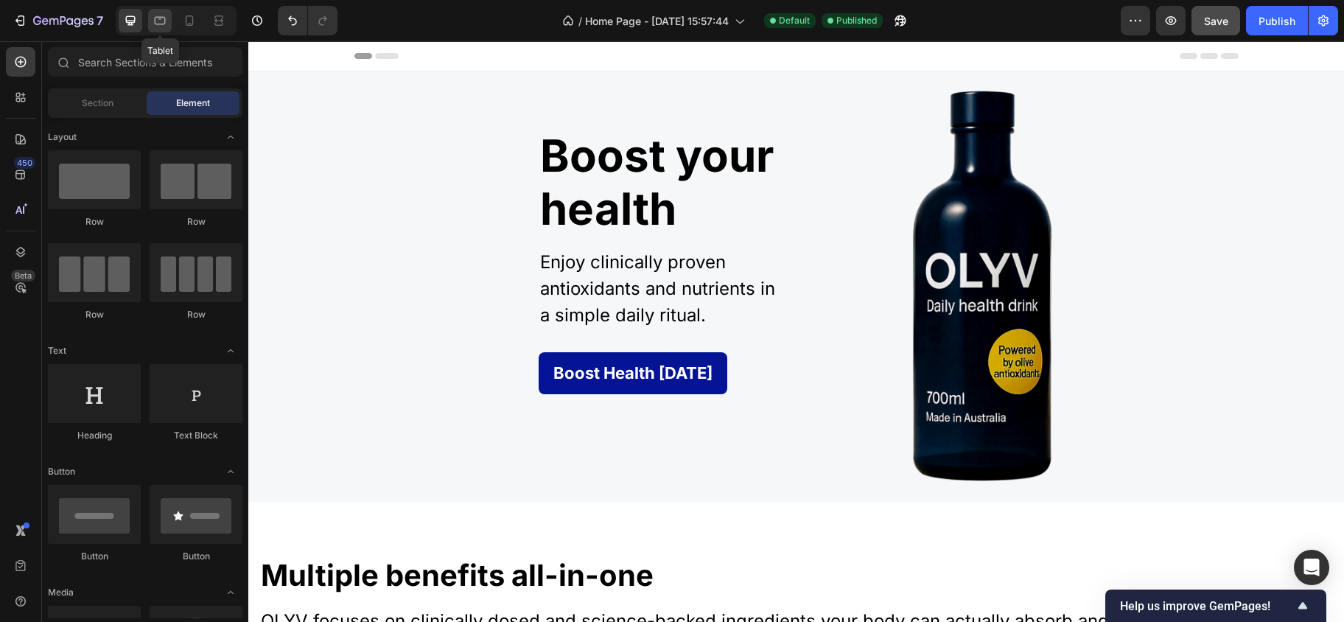
click at [160, 24] on icon at bounding box center [160, 21] width 11 height 8
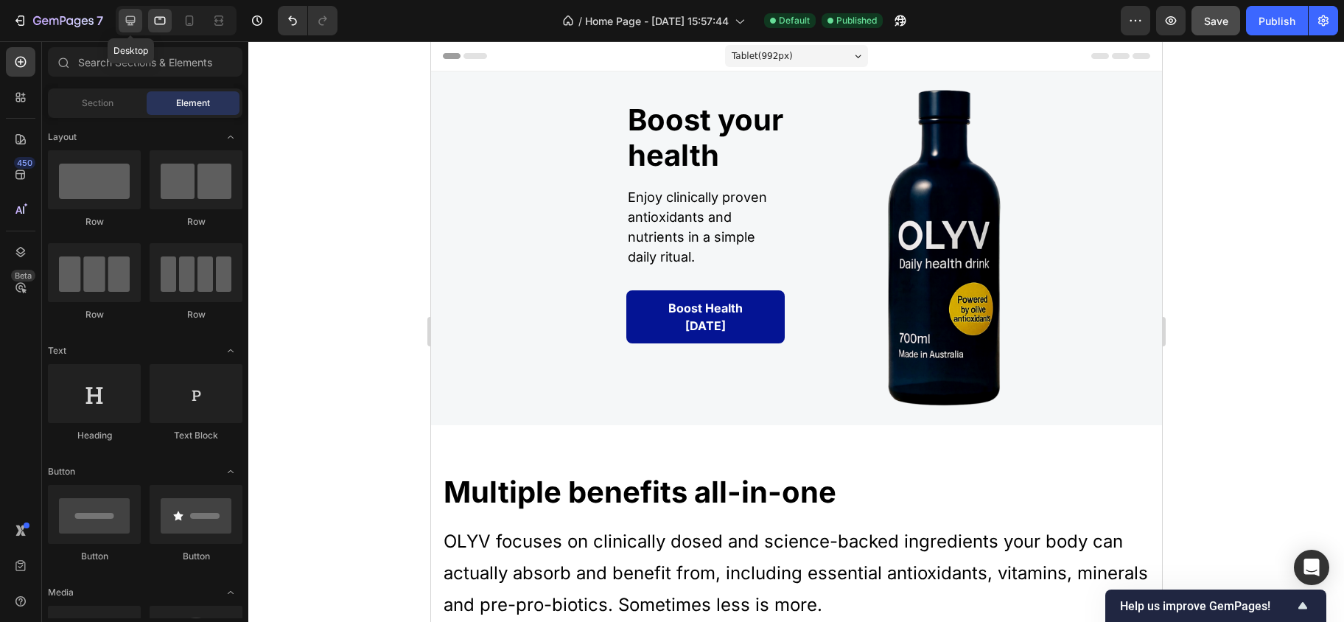
click at [130, 21] on icon at bounding box center [130, 20] width 15 height 15
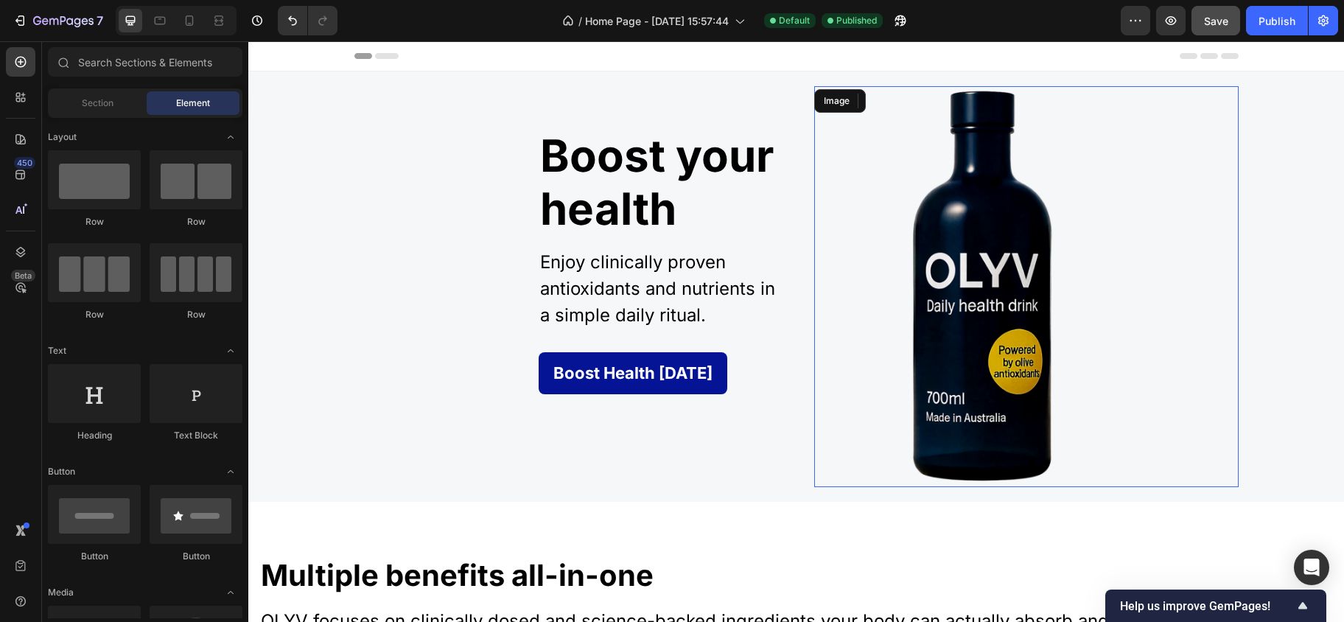
click at [1008, 334] on img at bounding box center [984, 286] width 340 height 401
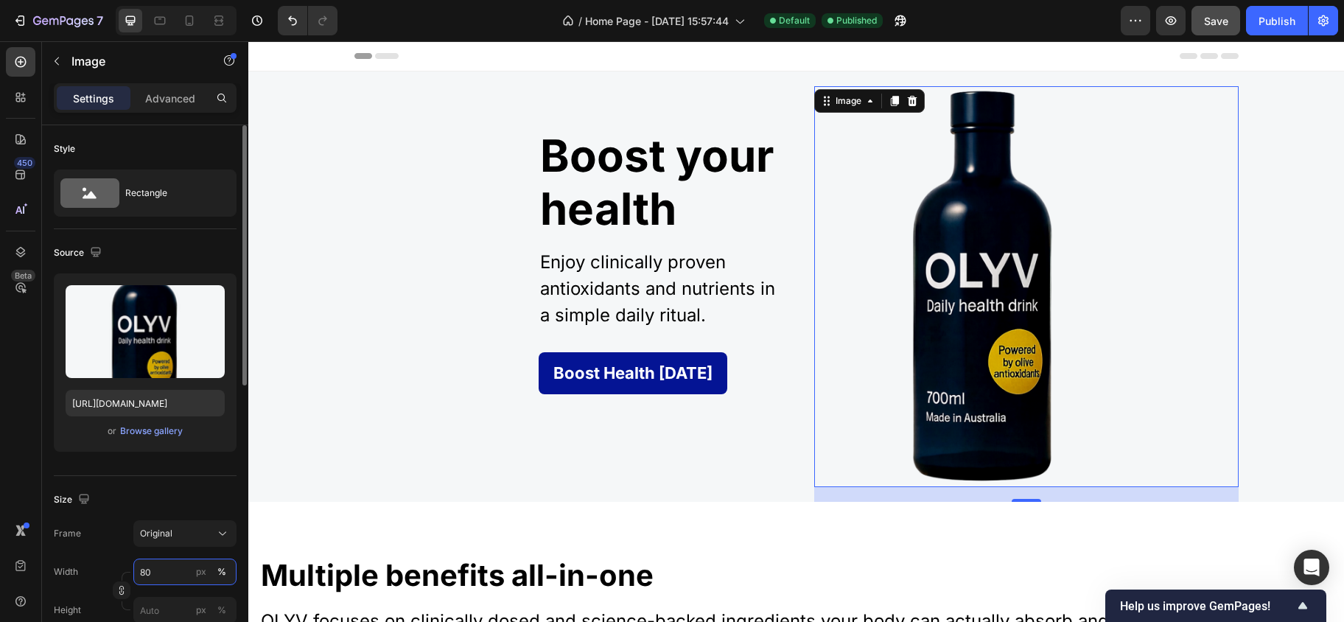
click at [161, 575] on input "80" at bounding box center [184, 571] width 103 height 27
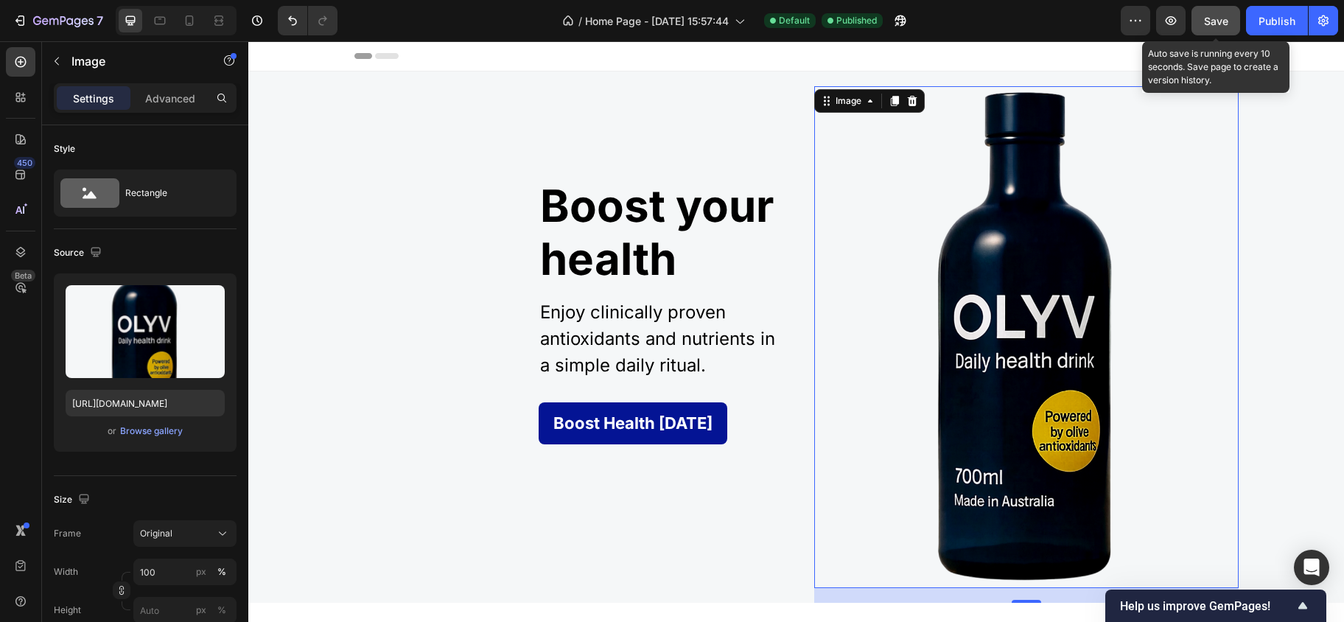
click at [1207, 32] on button "Save" at bounding box center [1215, 20] width 49 height 29
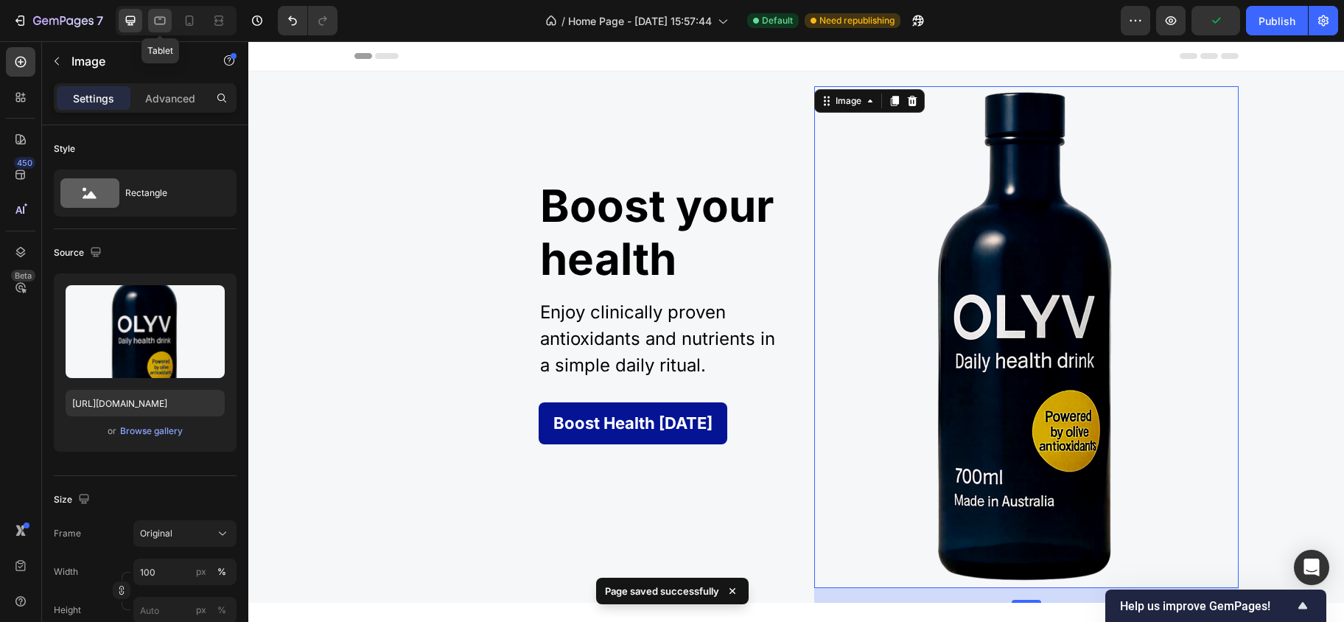
click at [163, 22] on icon at bounding box center [160, 20] width 15 height 15
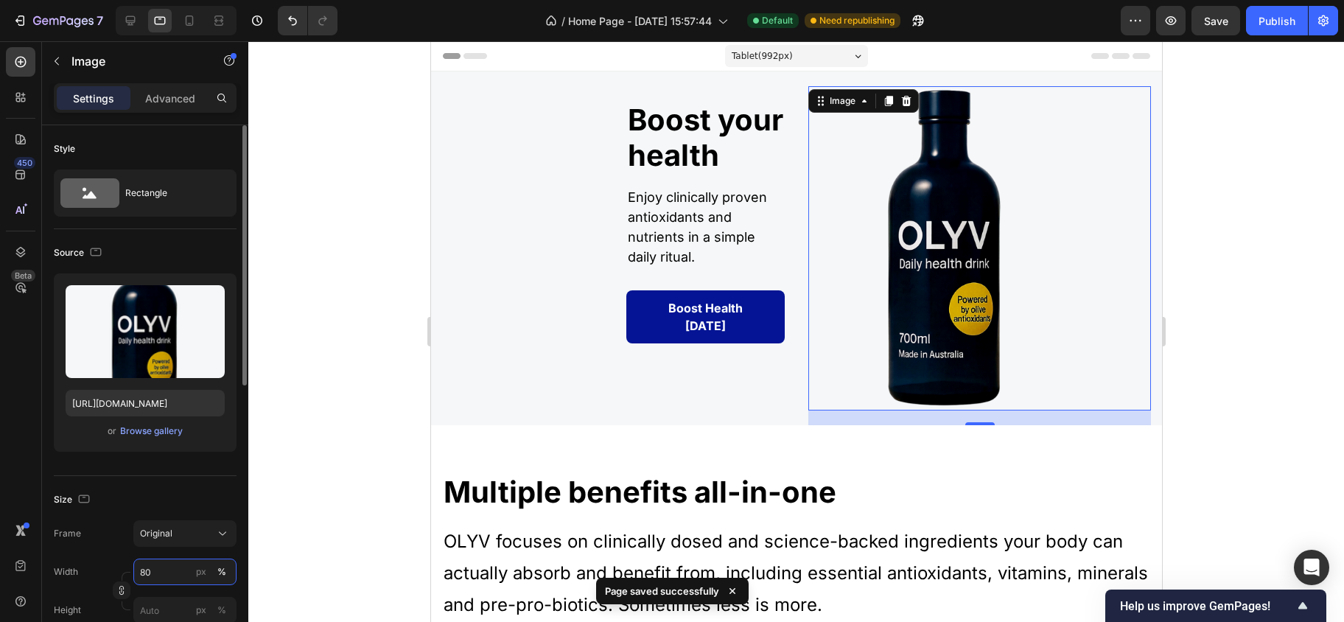
click at [164, 564] on input "80" at bounding box center [184, 571] width 103 height 27
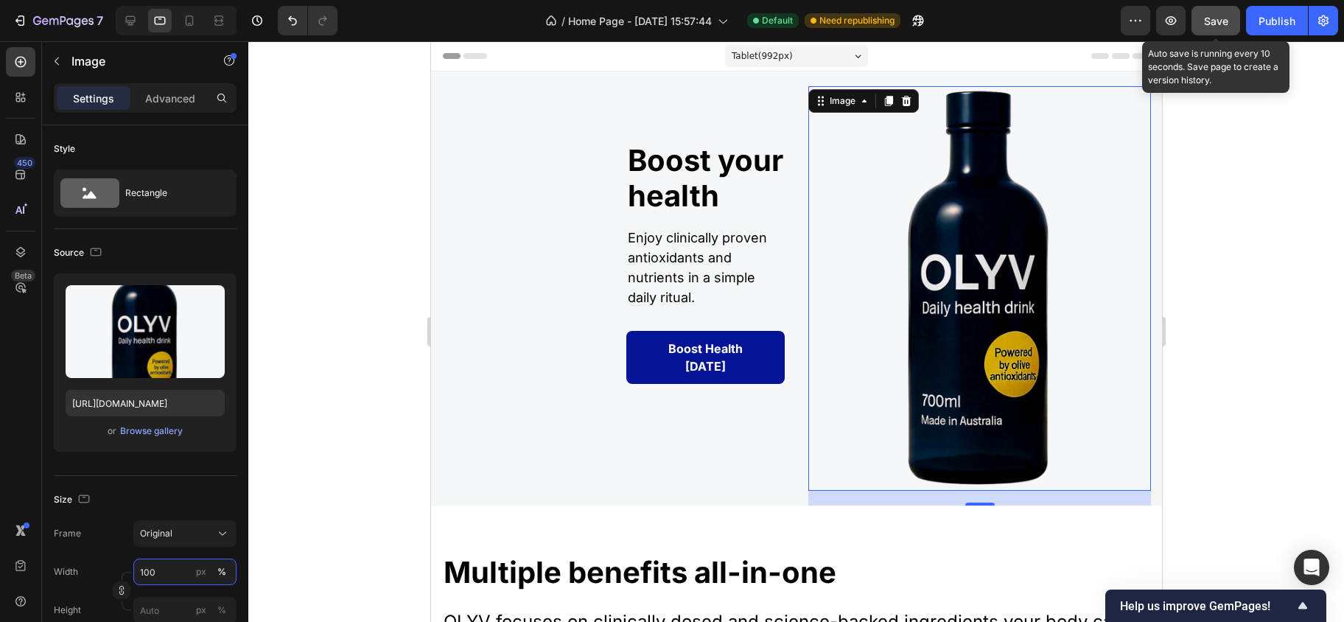
type input "100"
click at [1200, 27] on button "Save" at bounding box center [1215, 20] width 49 height 29
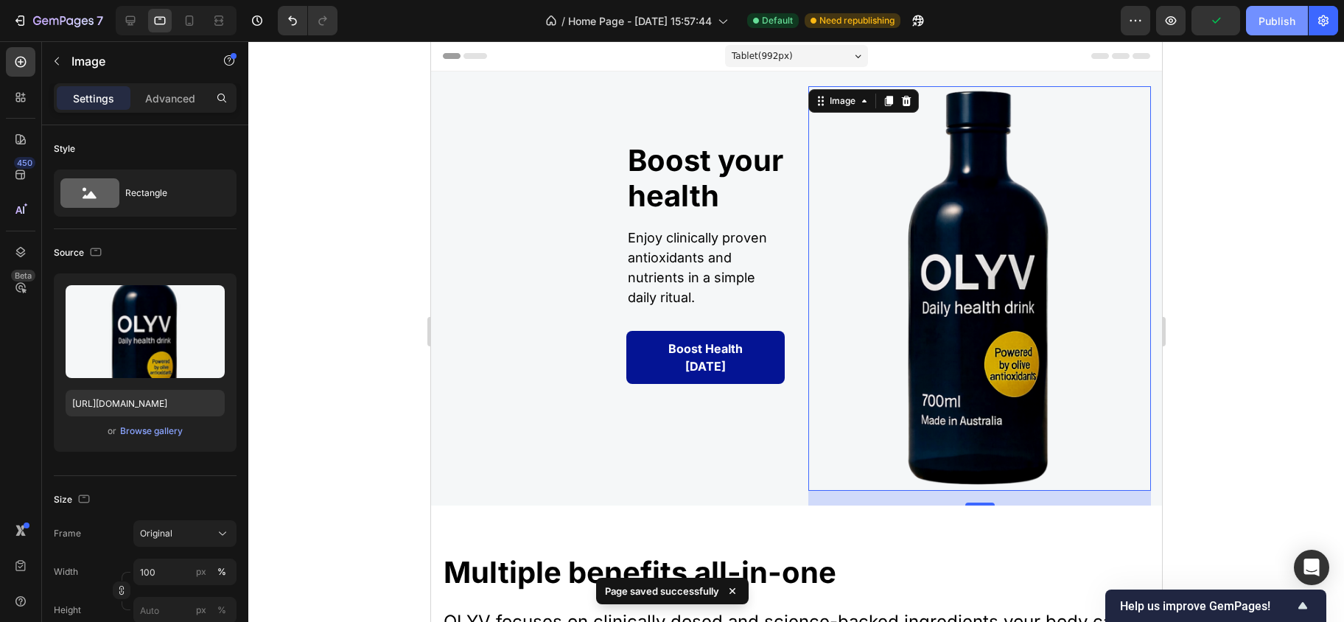
click at [1266, 18] on div "Publish" at bounding box center [1276, 20] width 37 height 15
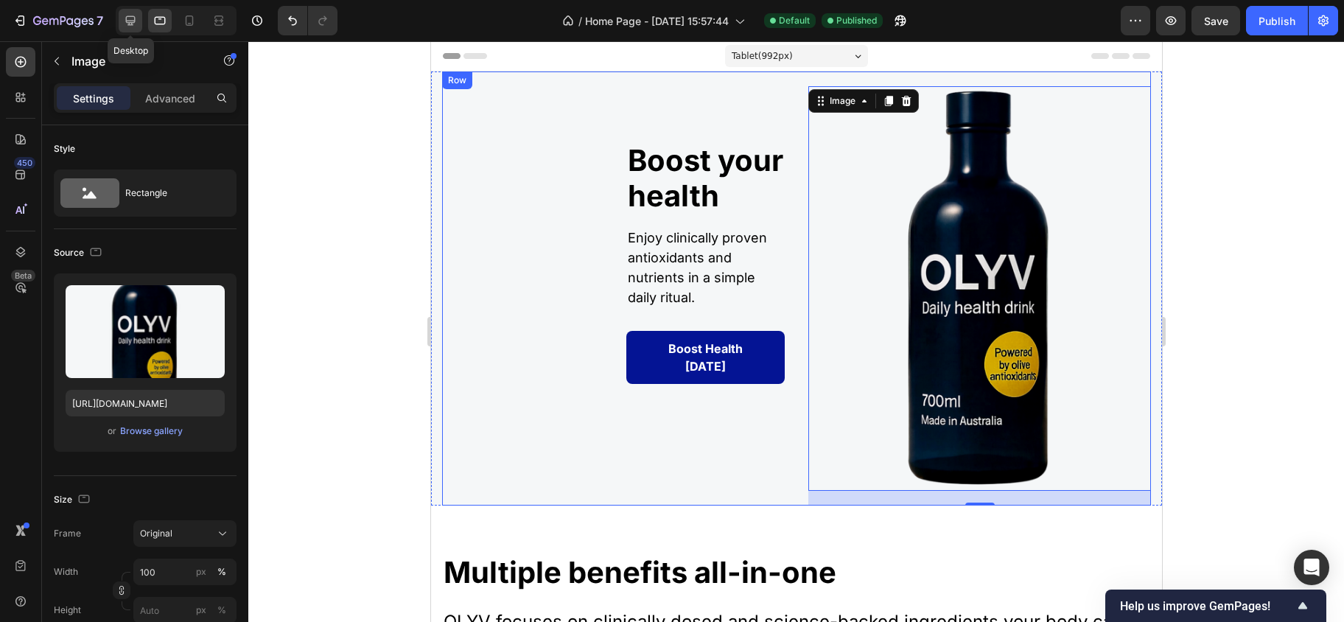
click at [128, 16] on icon at bounding box center [131, 21] width 10 height 10
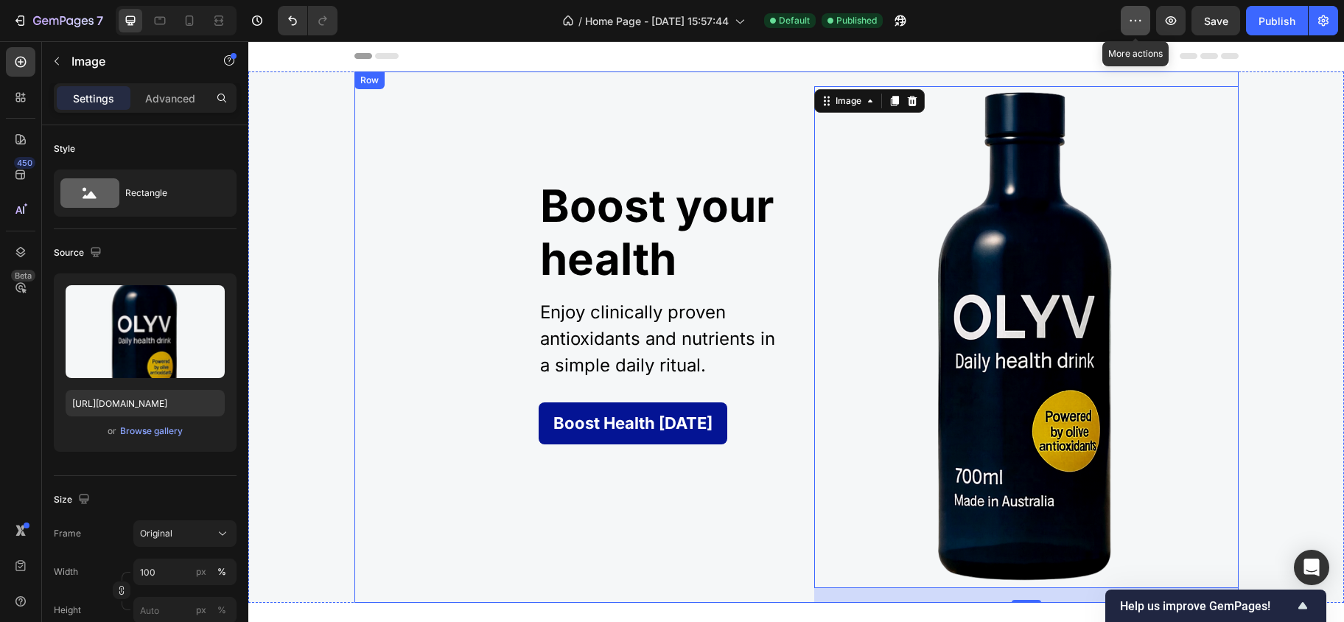
click at [1149, 25] on button "button" at bounding box center [1135, 20] width 29 height 29
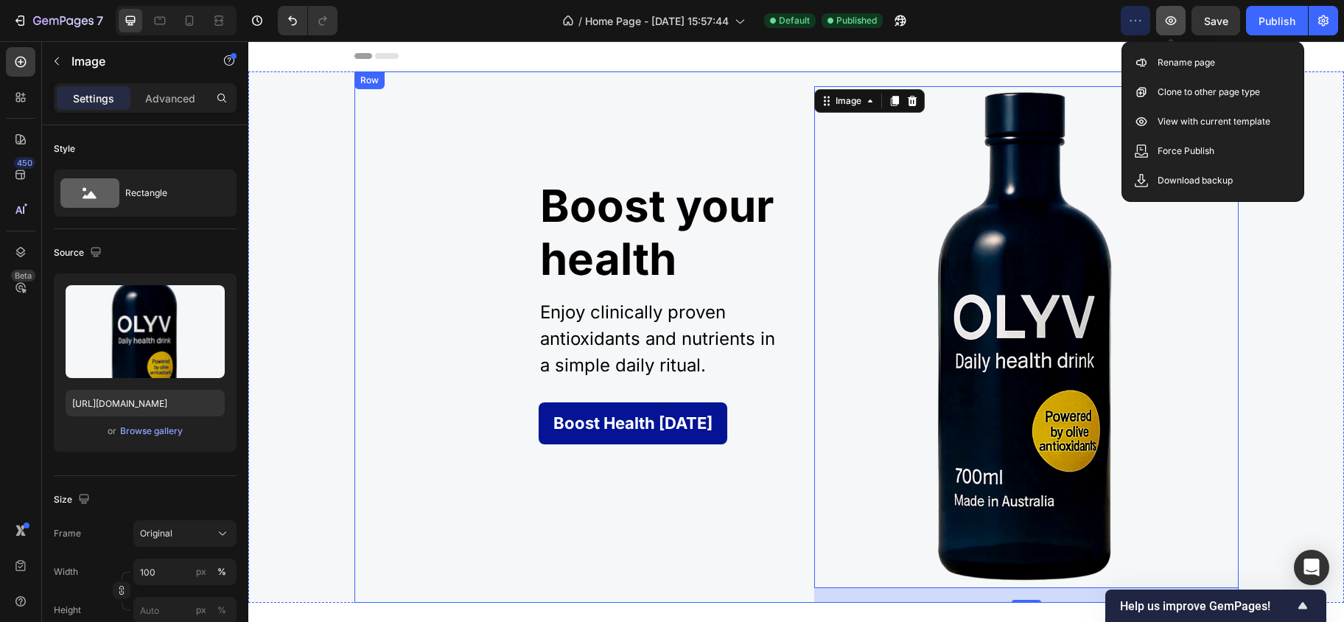
click at [1170, 23] on icon "button" at bounding box center [1170, 20] width 15 height 15
